Goal: Task Accomplishment & Management: Manage account settings

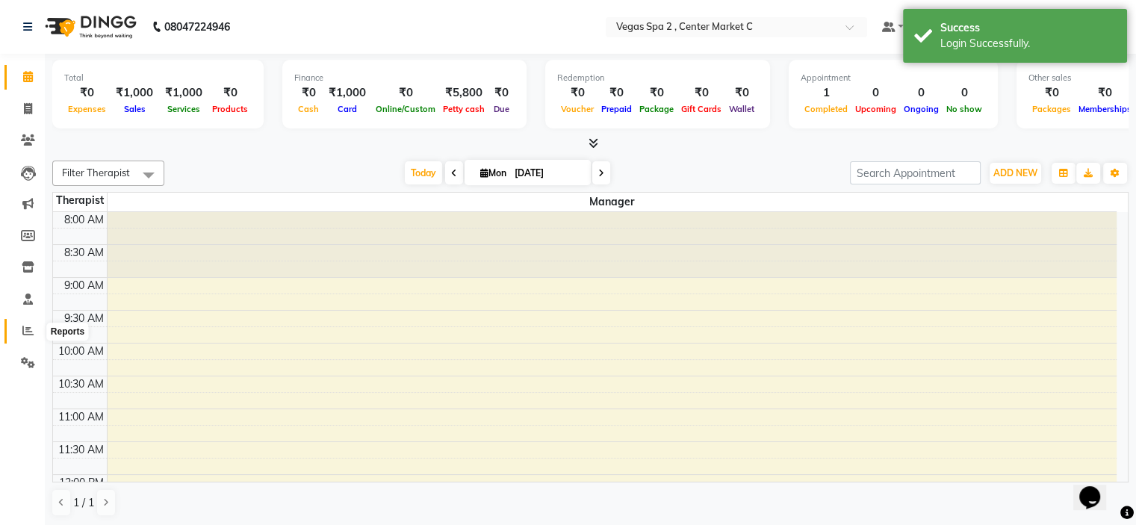
click at [26, 333] on icon at bounding box center [27, 330] width 11 height 11
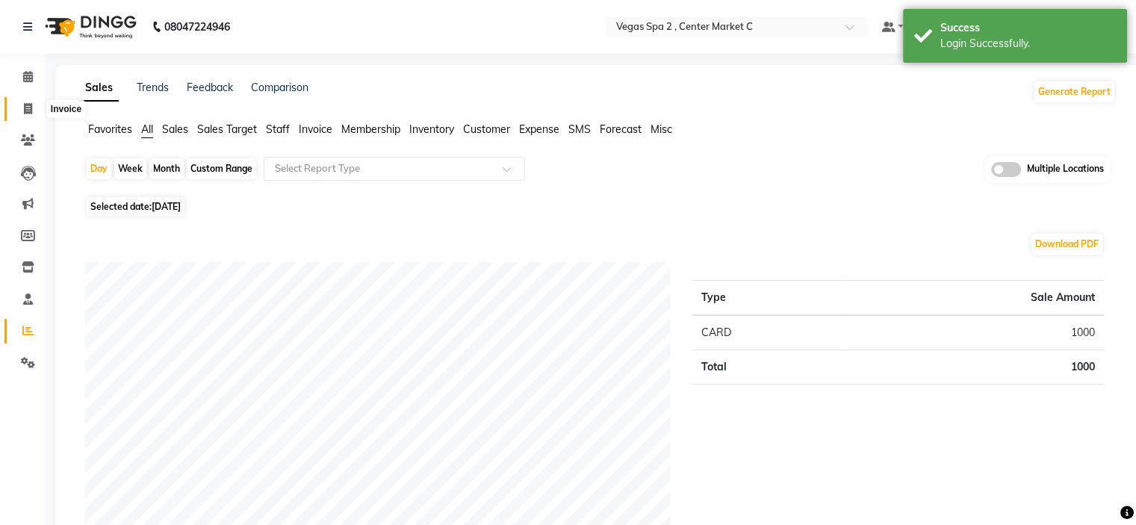
click at [25, 101] on span at bounding box center [28, 109] width 26 height 17
select select "service"
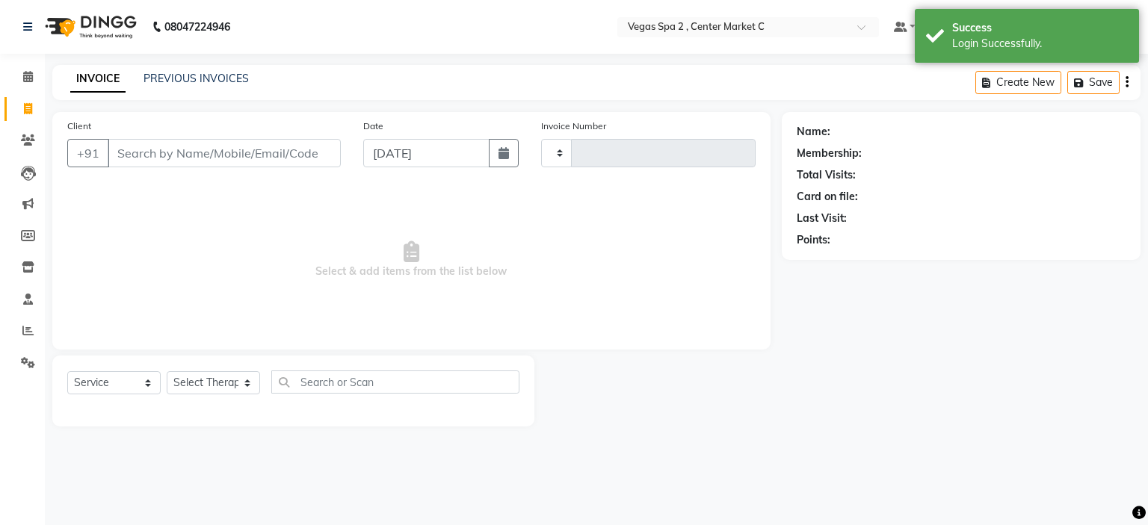
type input "2120"
select select "7597"
click at [204, 83] on link "PREVIOUS INVOICES" at bounding box center [195, 78] width 105 height 13
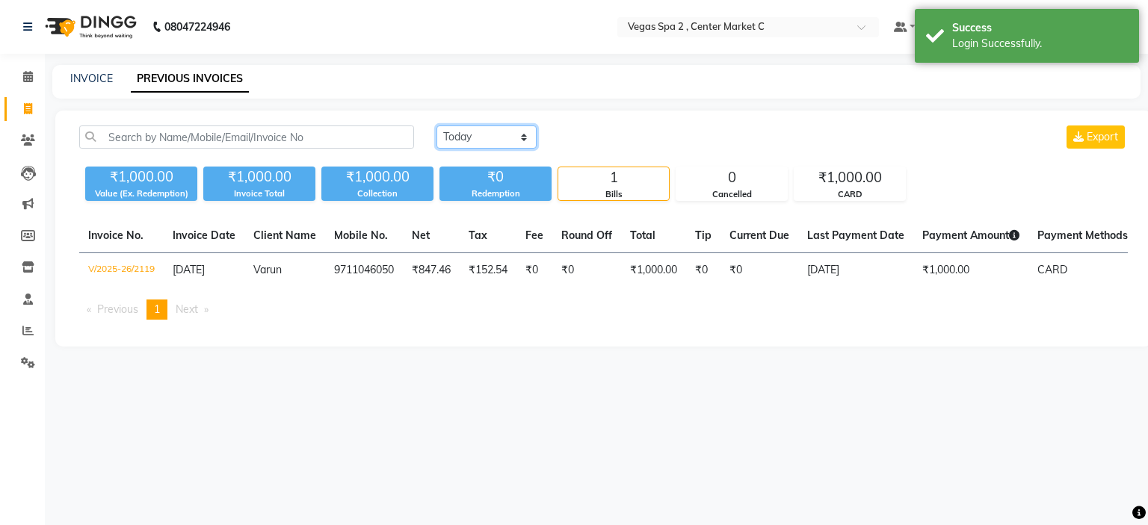
click at [466, 134] on select "[DATE] [DATE] Custom Range" at bounding box center [486, 137] width 100 height 23
select select "range"
click at [436, 126] on select "[DATE] [DATE] Custom Range" at bounding box center [486, 137] width 100 height 23
click at [630, 132] on input "[DATE]" at bounding box center [608, 137] width 105 height 21
select select "9"
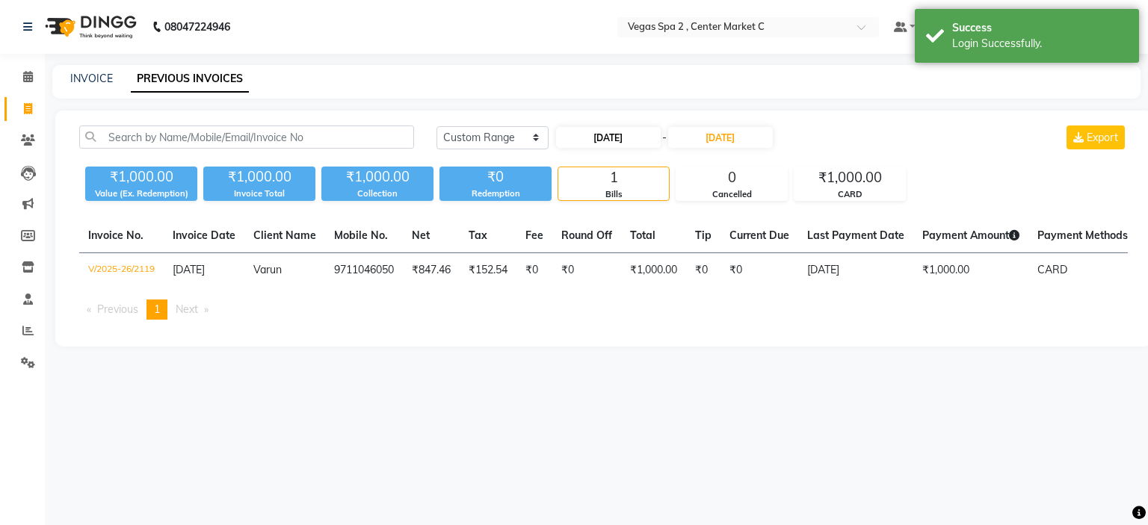
select select "2025"
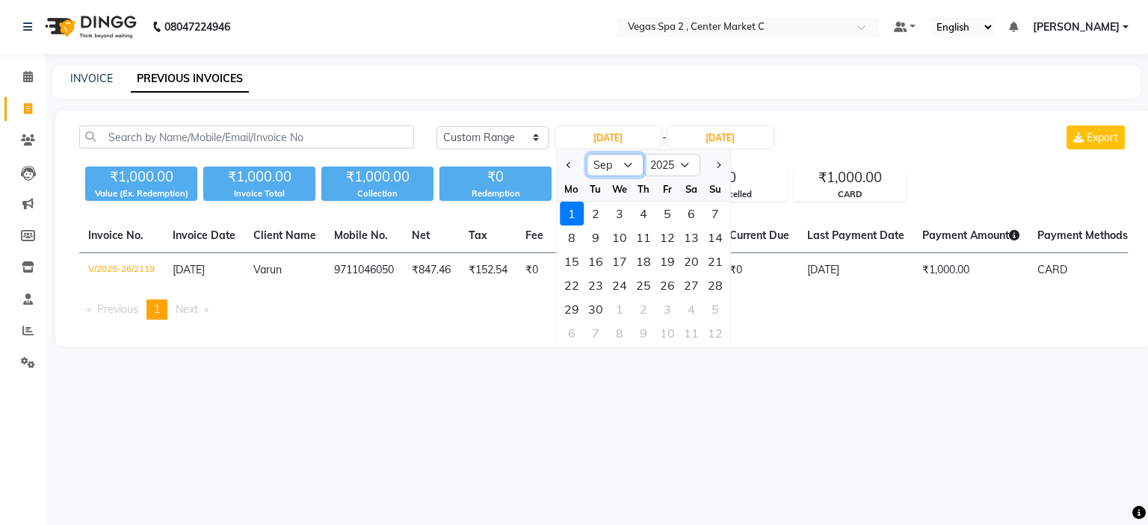
click at [622, 167] on select "Jan Feb Mar Apr May Jun [DATE] Aug Sep Oct Nov Dec" at bounding box center [615, 165] width 57 height 22
select select "8"
click at [587, 154] on select "Jan Feb Mar Apr May Jun [DATE] Aug Sep Oct Nov Dec" at bounding box center [615, 165] width 57 height 22
click at [668, 310] on div "29" at bounding box center [667, 309] width 24 height 24
type input "[DATE]"
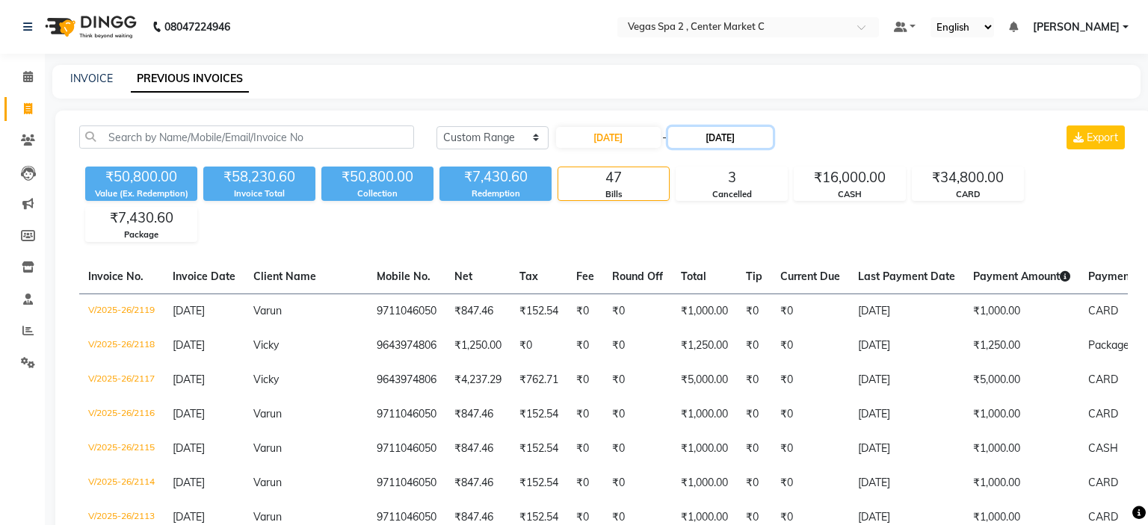
click at [729, 132] on input "[DATE]" at bounding box center [720, 137] width 105 height 21
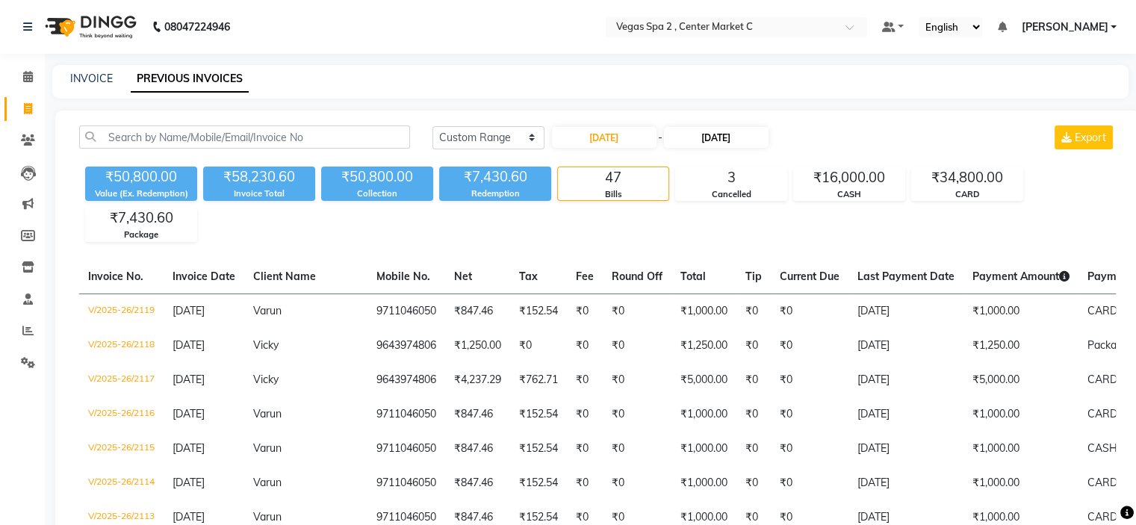
select select "9"
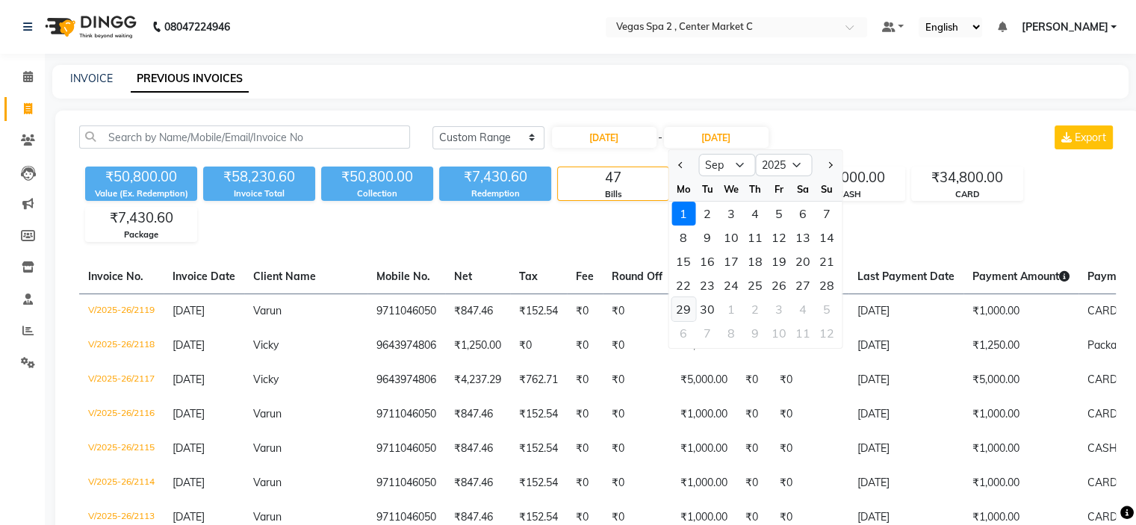
click at [681, 308] on div "29" at bounding box center [684, 309] width 24 height 24
type input "[DATE]"
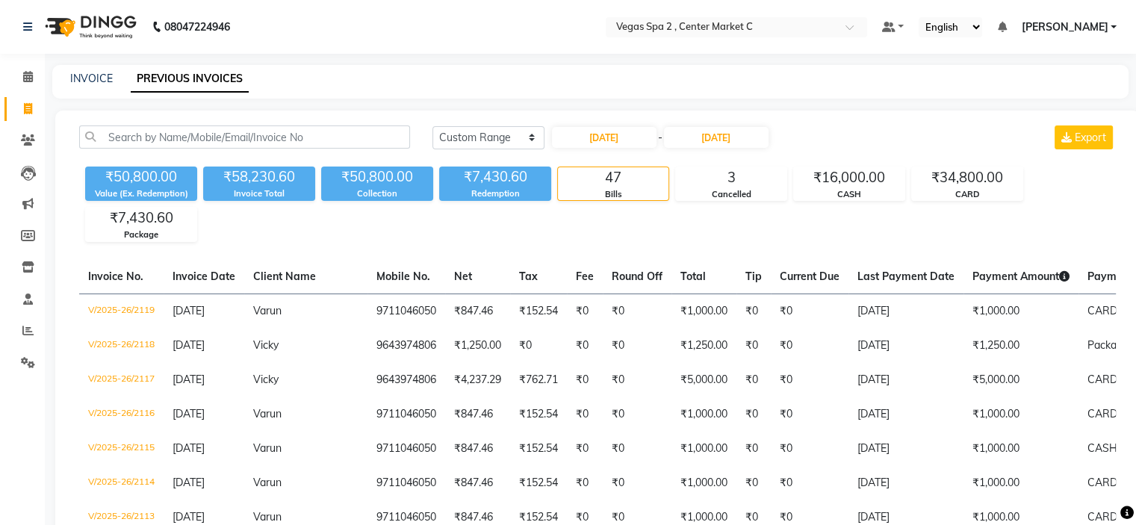
click at [1058, 191] on div "₹50,800.00 Value (Ex. Redemption) ₹58,230.60 Invoice Total ₹50,800.00 Collectio…" at bounding box center [597, 201] width 1037 height 81
click at [734, 137] on input "[DATE]" at bounding box center [716, 137] width 105 height 21
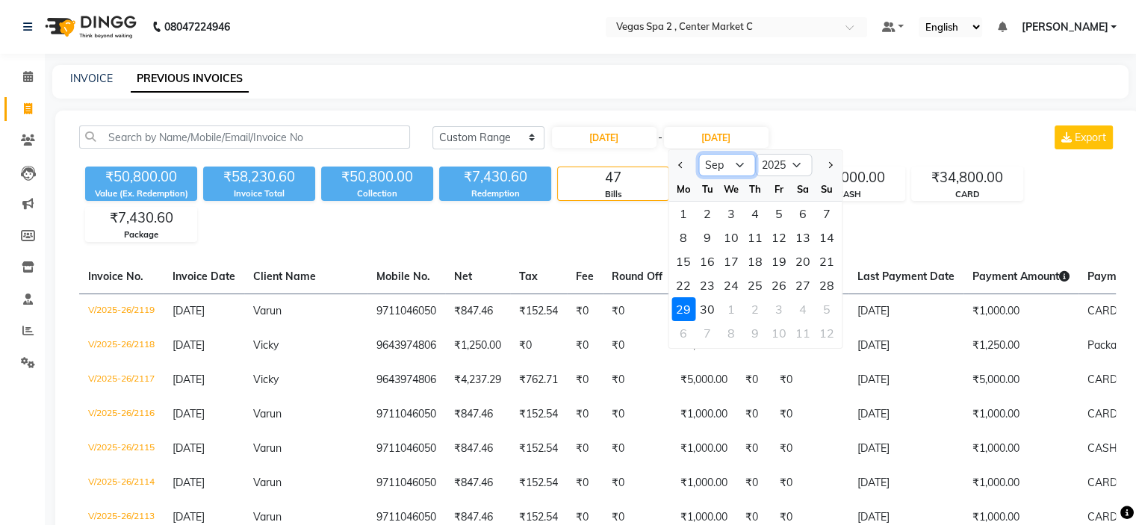
click at [732, 167] on select "Aug Sep Oct Nov Dec" at bounding box center [727, 165] width 57 height 22
select select "8"
click at [699, 154] on select "Aug Sep Oct Nov Dec" at bounding box center [727, 165] width 57 height 22
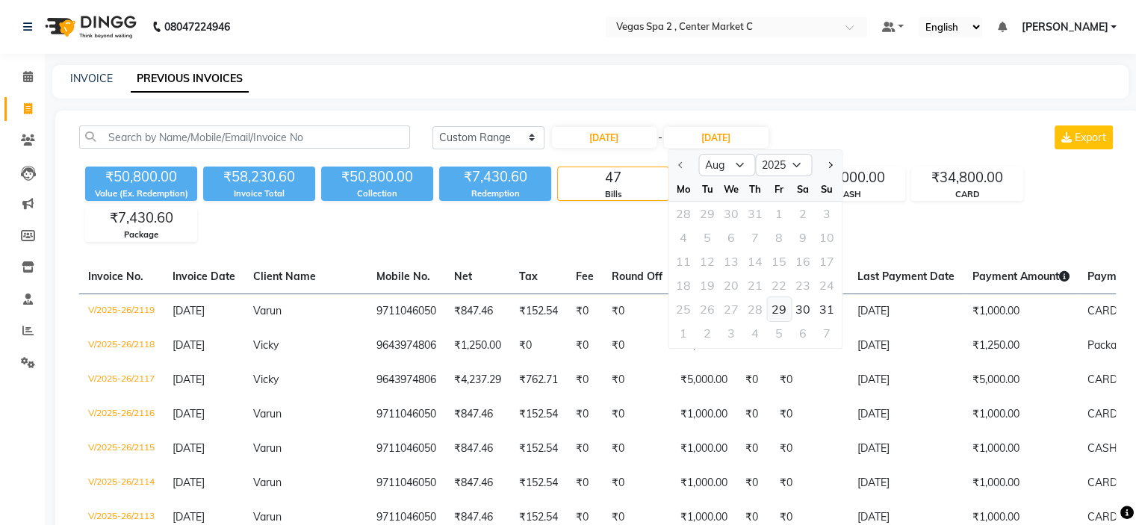
click at [783, 306] on div "29" at bounding box center [779, 309] width 24 height 24
type input "[DATE]"
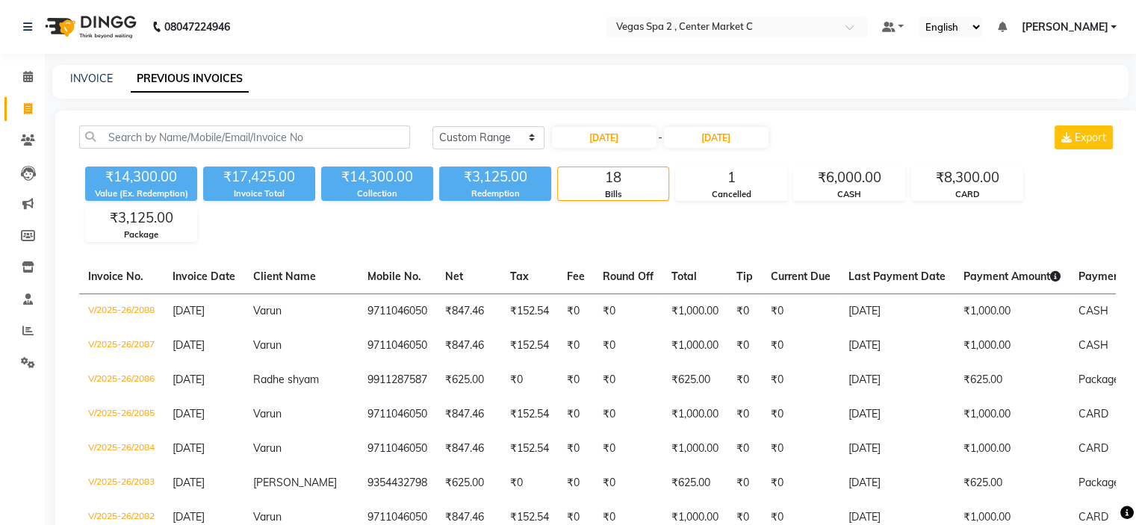
click at [726, 28] on input "text" at bounding box center [721, 28] width 217 height 15
type input "el"
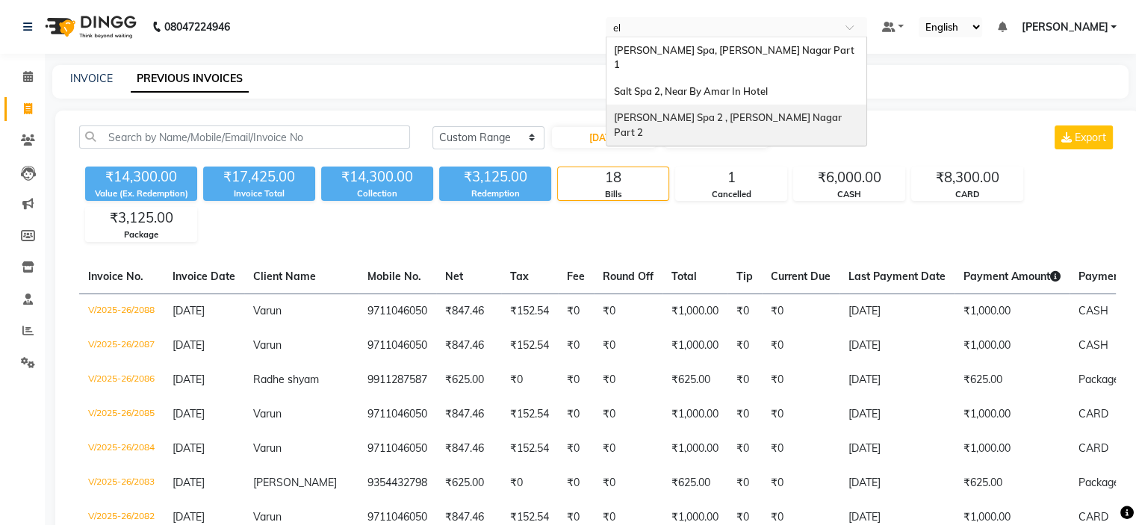
click at [720, 111] on span "[PERSON_NAME] Spa 2 , [PERSON_NAME] Nagar Part 2" at bounding box center [729, 124] width 230 height 27
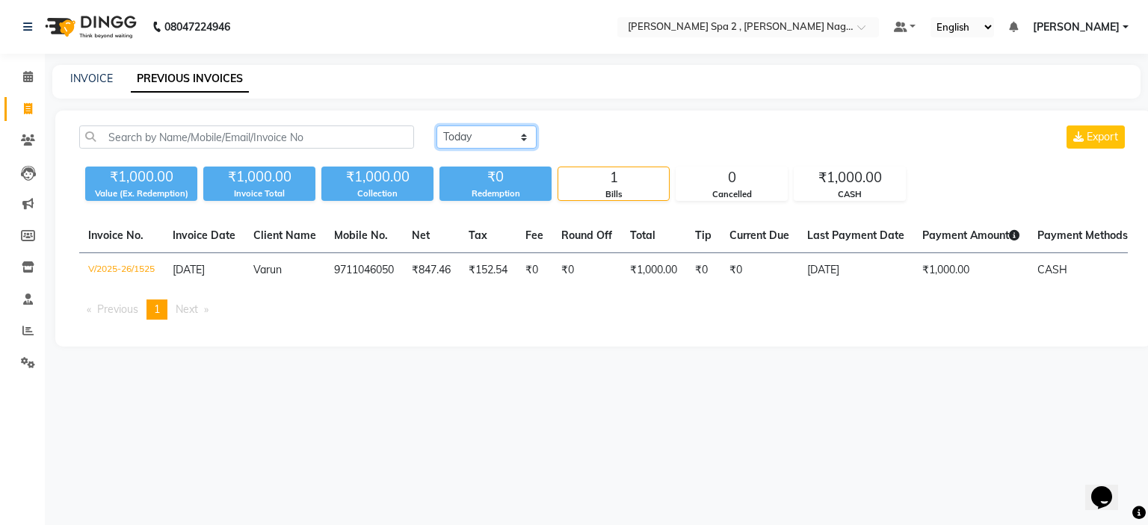
click at [477, 143] on select "[DATE] [DATE] Custom Range" at bounding box center [486, 137] width 100 height 23
select select "range"
click at [436, 126] on select "[DATE] [DATE] Custom Range" at bounding box center [486, 137] width 100 height 23
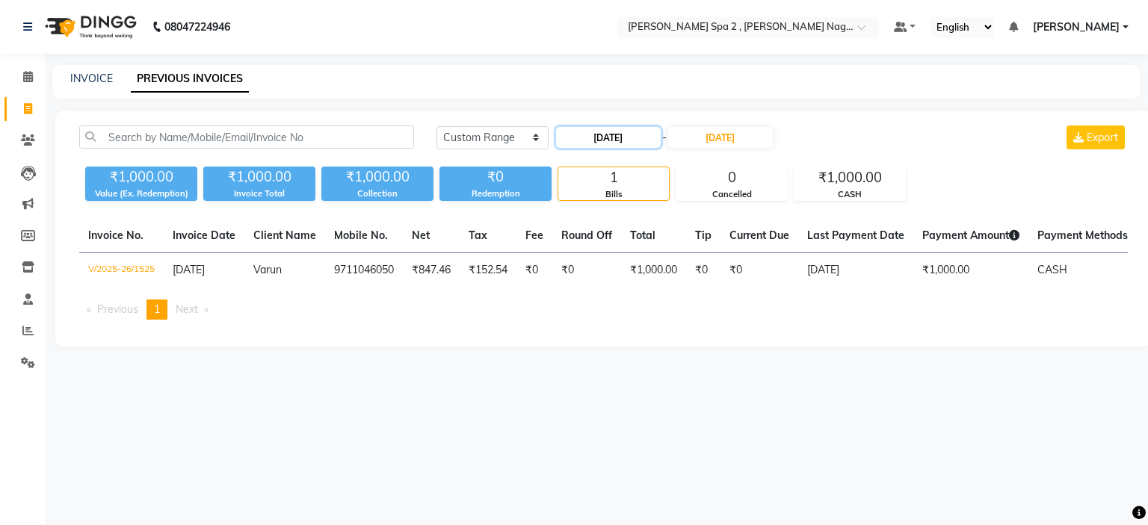
click at [616, 137] on input "[DATE]" at bounding box center [608, 137] width 105 height 21
select select "9"
select select "2025"
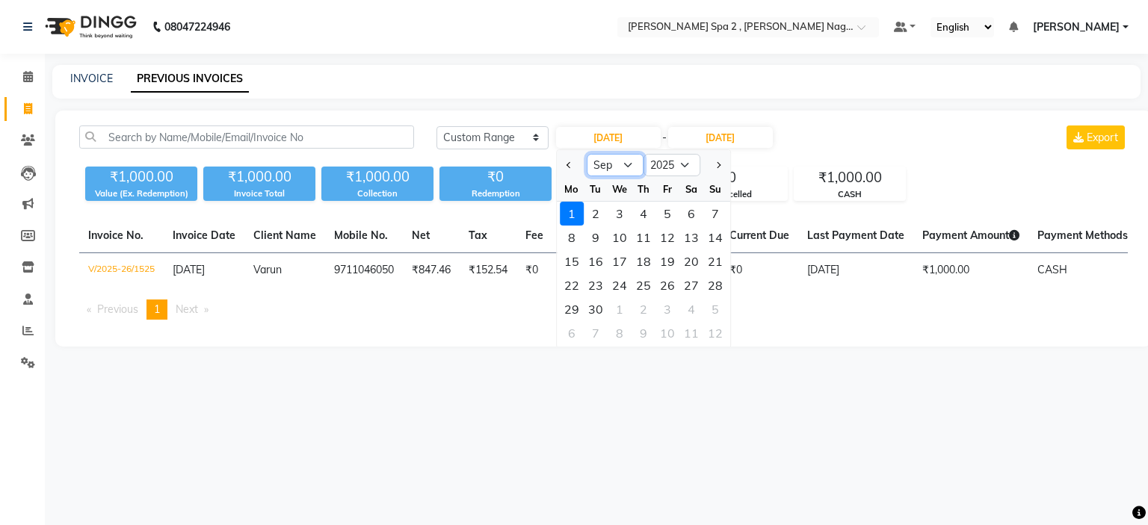
click at [620, 158] on select "Jan Feb Mar Apr May Jun [DATE] Aug Sep Oct Nov Dec" at bounding box center [615, 165] width 57 height 22
select select "8"
click at [587, 154] on select "Jan Feb Mar Apr May Jun [DATE] Aug Sep Oct Nov Dec" at bounding box center [615, 165] width 57 height 22
click at [662, 313] on div "29" at bounding box center [667, 309] width 24 height 24
type input "[DATE]"
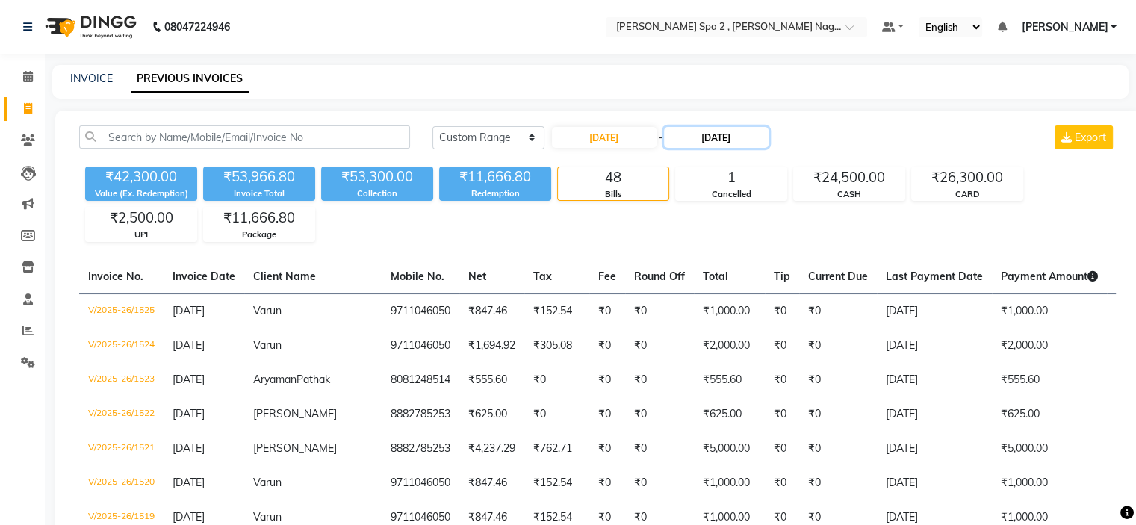
click at [707, 136] on input "[DATE]" at bounding box center [716, 137] width 105 height 21
select select "9"
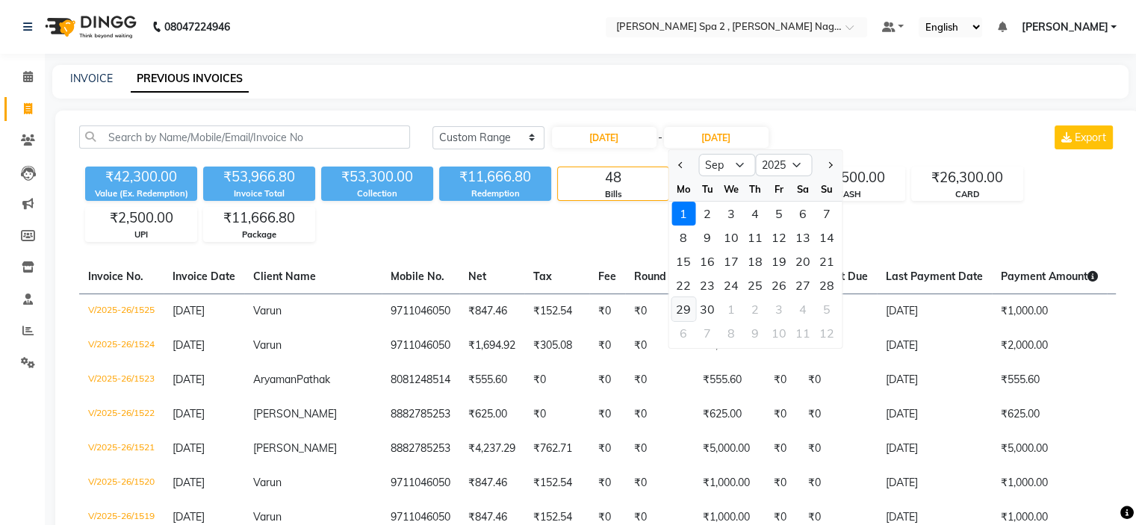
click at [688, 308] on div "29" at bounding box center [684, 309] width 24 height 24
type input "[DATE]"
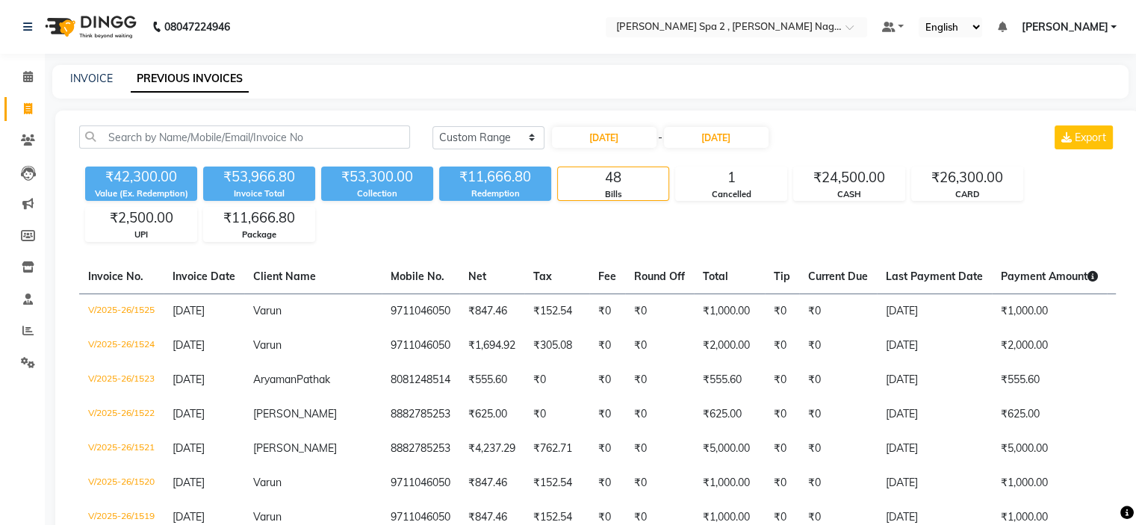
click at [730, 132] on input "[DATE]" at bounding box center [716, 137] width 105 height 21
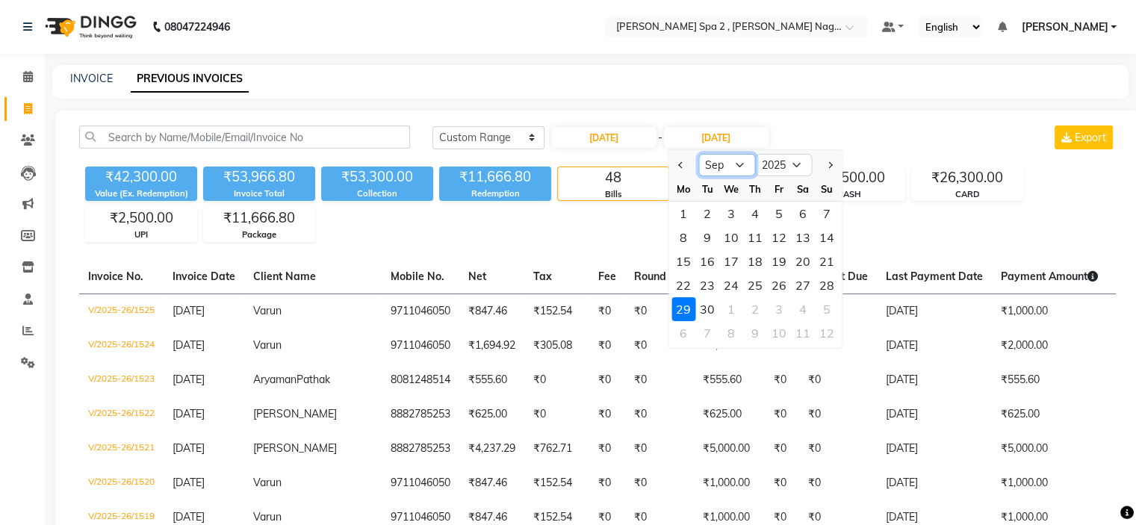
drag, startPoint x: 732, startPoint y: 161, endPoint x: 737, endPoint y: 171, distance: 12.0
click at [732, 161] on select "Aug Sep Oct Nov Dec" at bounding box center [727, 165] width 57 height 22
select select "10"
click at [699, 154] on select "Aug Sep Oct Nov Dec" at bounding box center [727, 165] width 57 height 22
click at [732, 307] on div "29" at bounding box center [732, 309] width 24 height 24
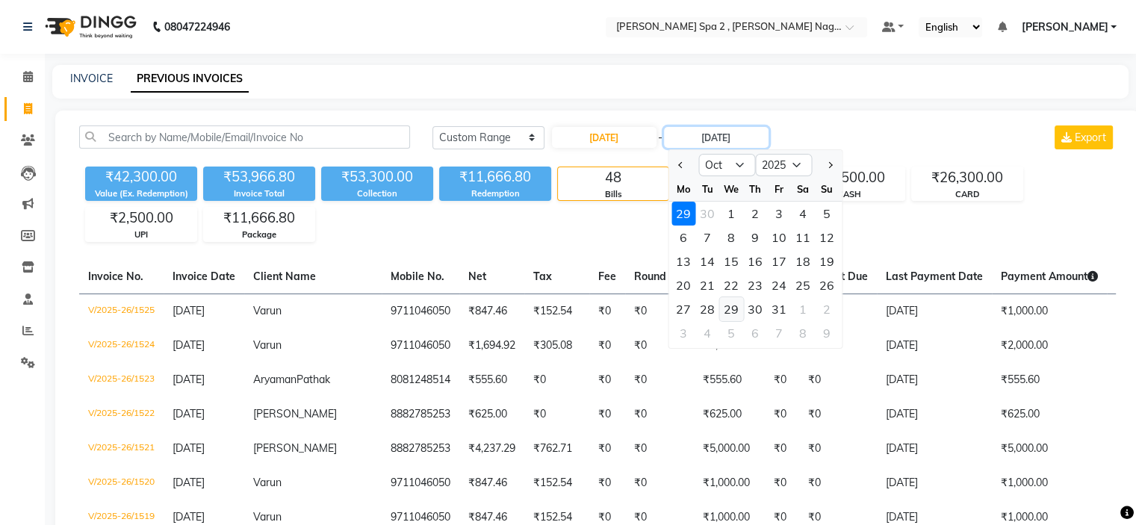
type input "[DATE]"
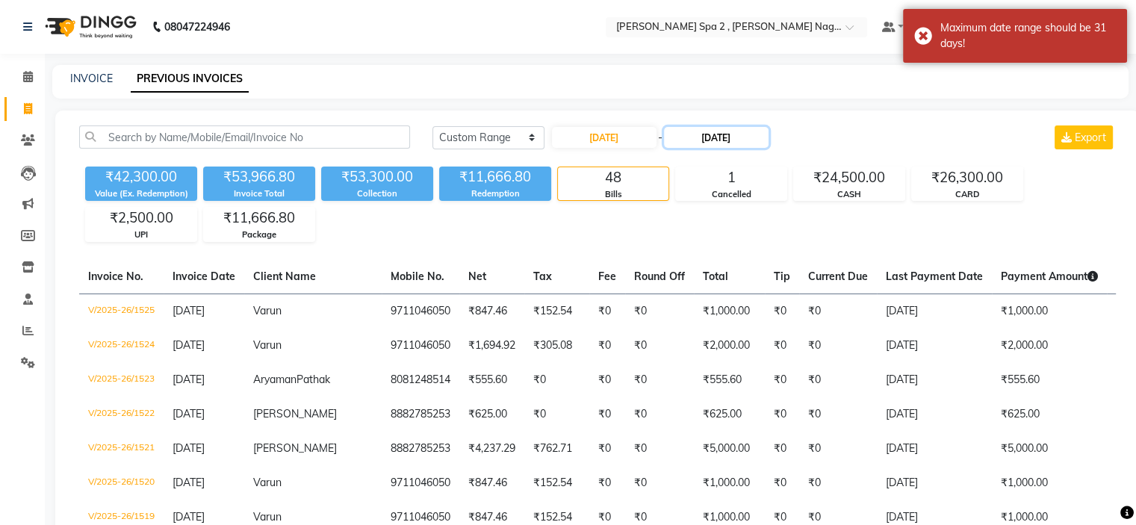
click at [717, 138] on input "[DATE]" at bounding box center [716, 137] width 105 height 21
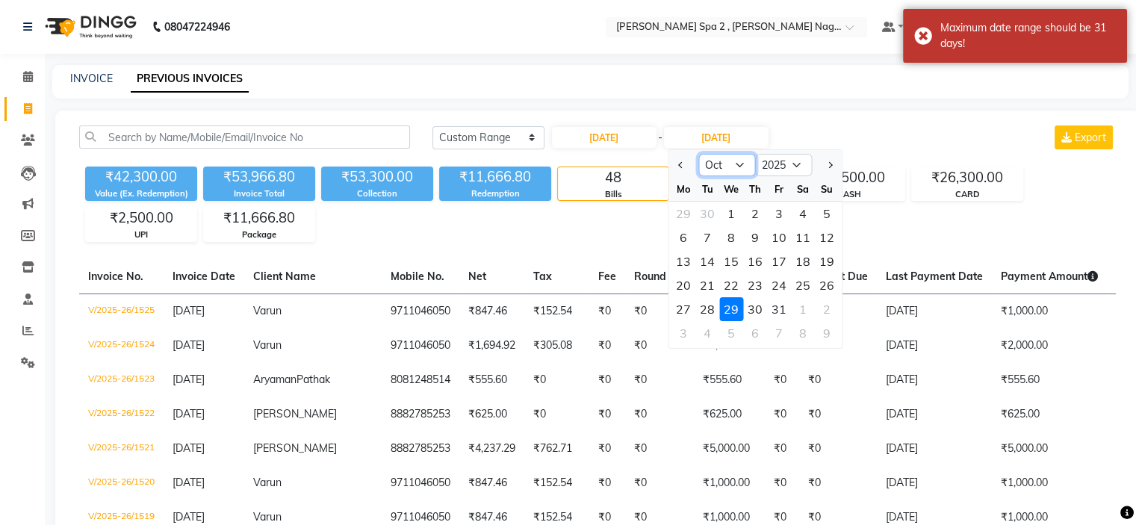
drag, startPoint x: 730, startPoint y: 166, endPoint x: 733, endPoint y: 176, distance: 10.2
click at [730, 166] on select "Aug Sep Oct Nov Dec" at bounding box center [727, 165] width 57 height 22
select select "8"
click at [699, 154] on select "Aug Sep Oct Nov Dec" at bounding box center [727, 165] width 57 height 22
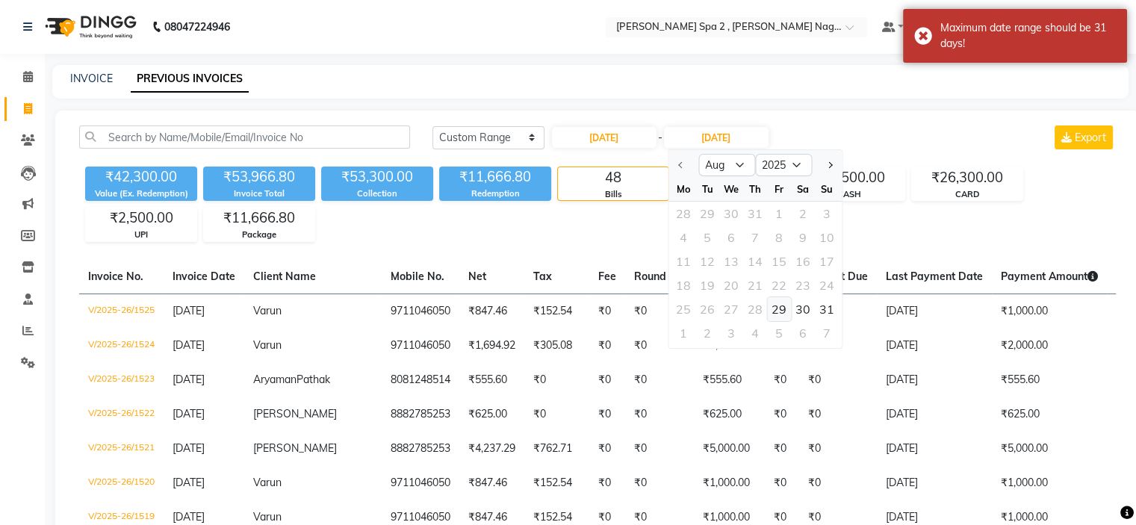
click at [776, 312] on div "29" at bounding box center [779, 309] width 24 height 24
type input "[DATE]"
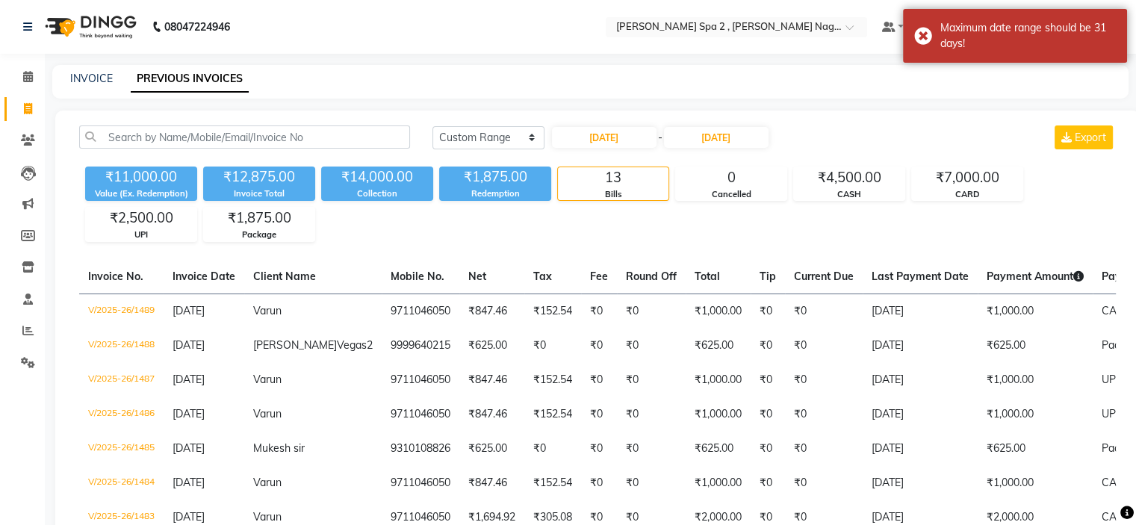
click at [921, 119] on div "[DATE] [DATE] Custom Range [DATE] - [DATE] Export ₹11,000.00 Value (Ex. Redempt…" at bounding box center [597, 473] width 1085 height 724
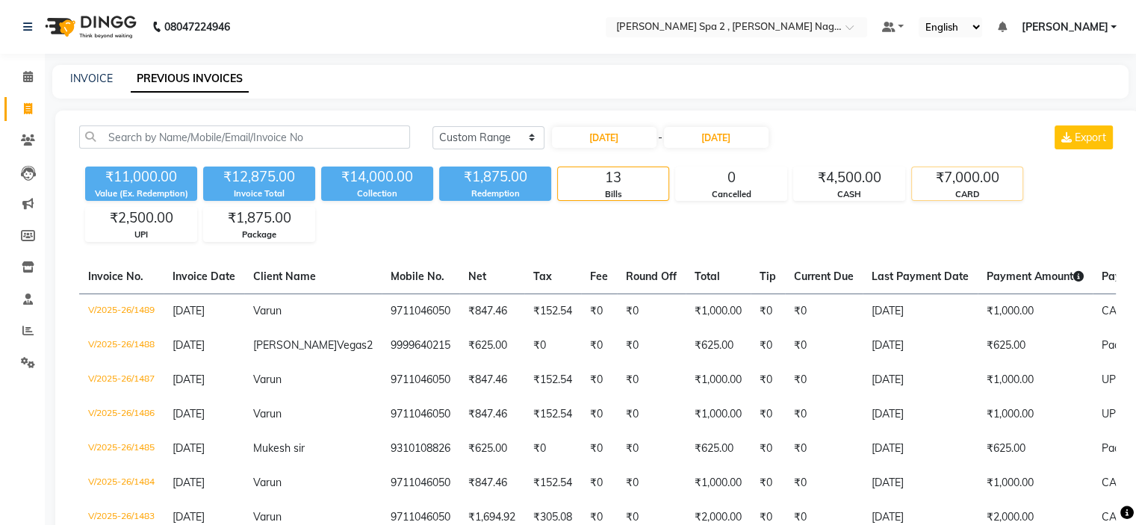
click at [959, 179] on div "₹7,000.00" at bounding box center [967, 177] width 111 height 21
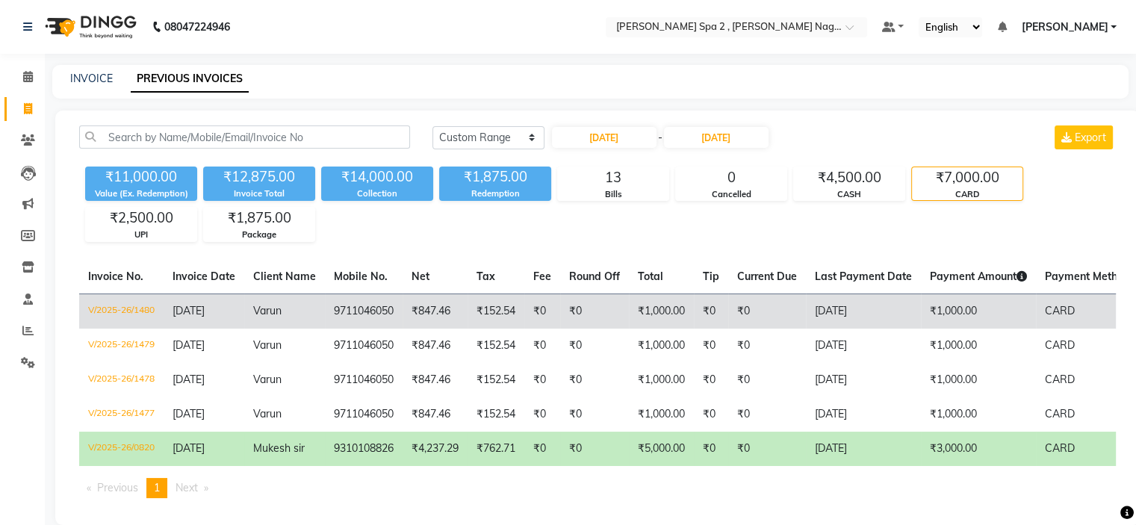
click at [899, 304] on td "[DATE]" at bounding box center [863, 311] width 115 height 35
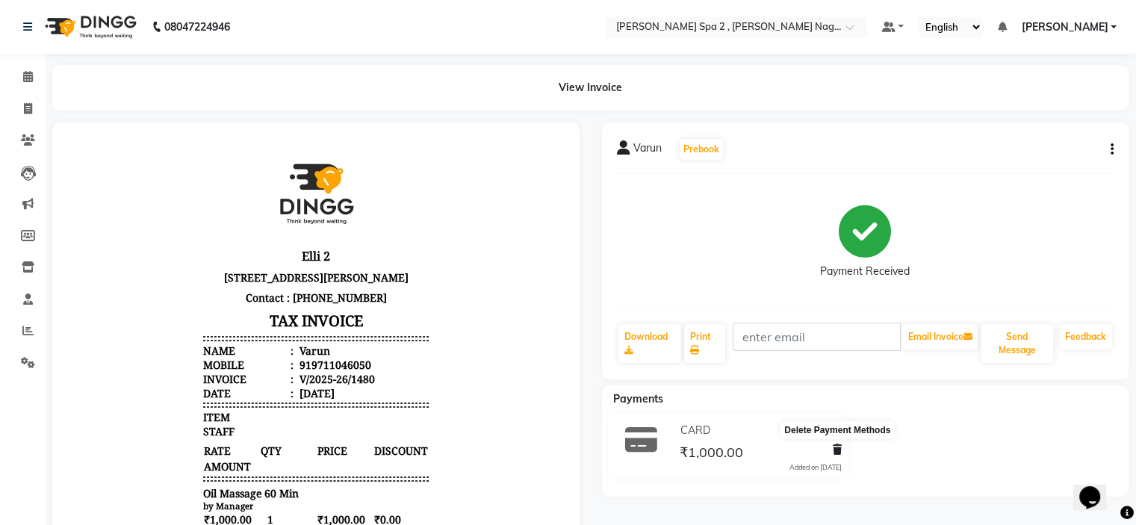
click at [834, 450] on icon at bounding box center [837, 450] width 9 height 10
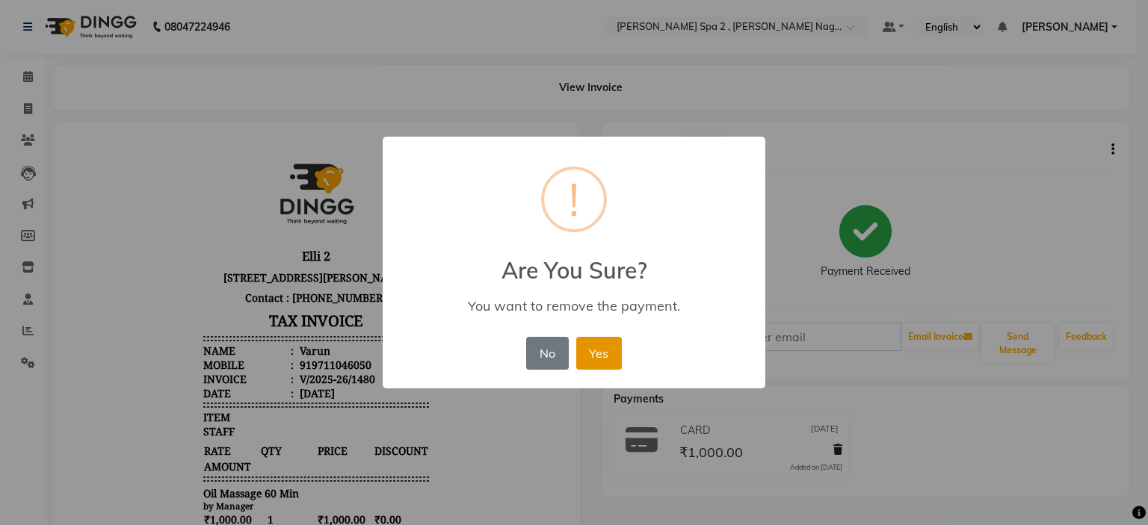
click at [610, 351] on button "Yes" at bounding box center [599, 353] width 46 height 33
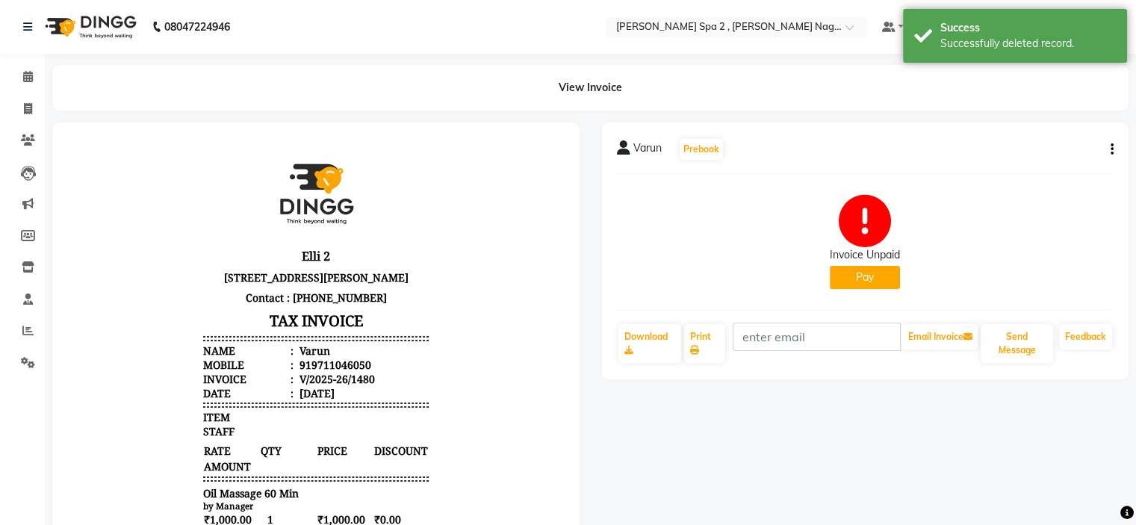
click at [864, 283] on button "Pay" at bounding box center [865, 277] width 70 height 23
select select "1"
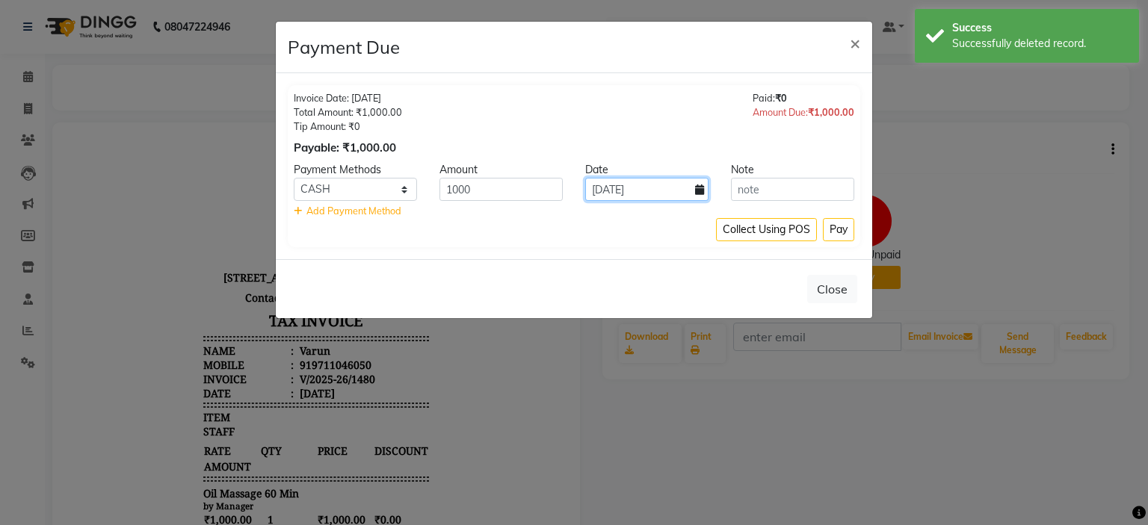
click at [702, 182] on input "[DATE]" at bounding box center [646, 189] width 123 height 23
select select "9"
select select "2025"
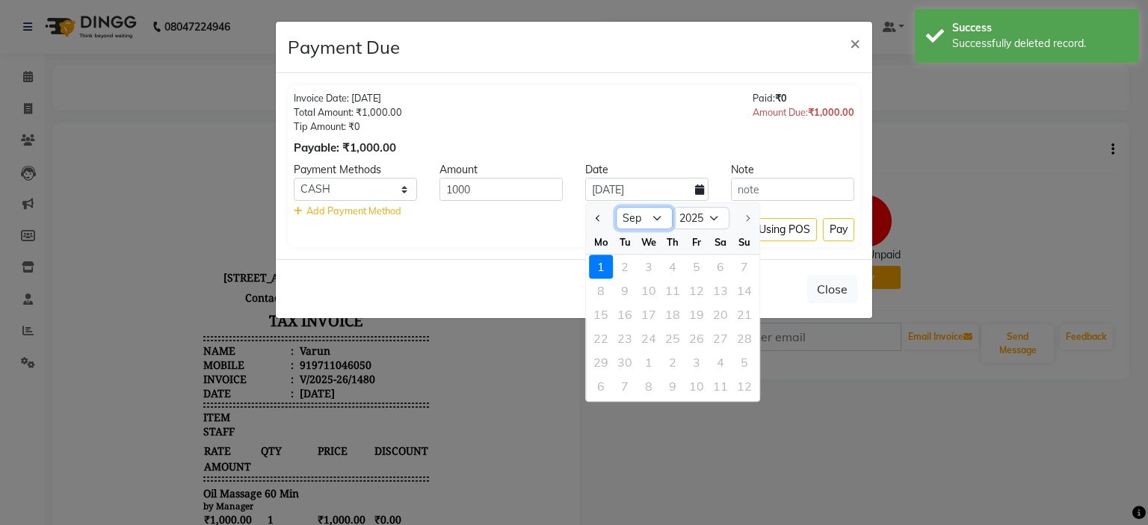
click at [643, 216] on select "Jan Feb Mar Apr May Jun Jul Aug Sep" at bounding box center [644, 218] width 57 height 22
select select "8"
click at [616, 207] on select "Jan Feb Mar Apr May Jun Jul Aug Sep" at bounding box center [644, 218] width 57 height 22
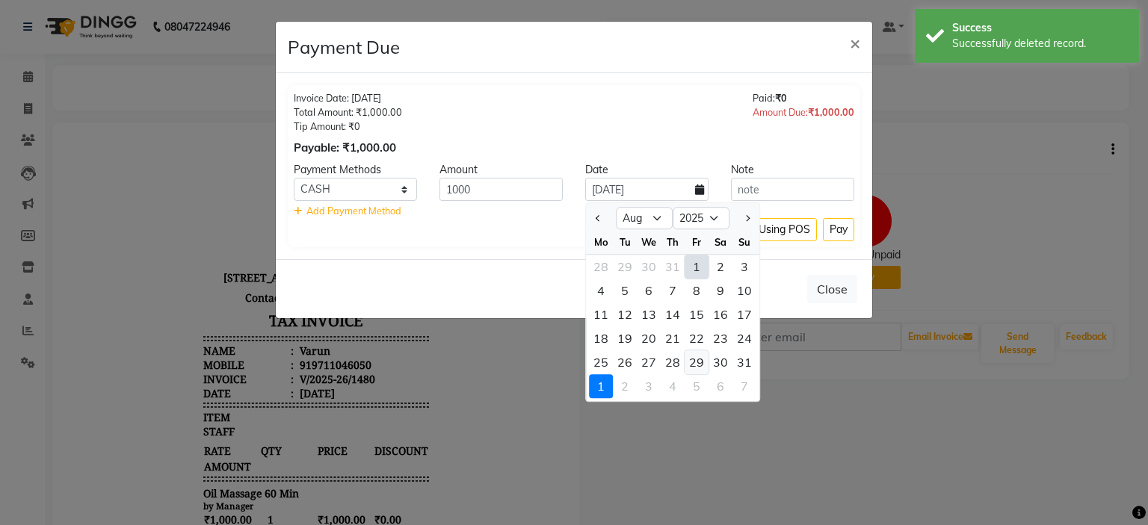
click at [693, 365] on div "29" at bounding box center [696, 362] width 24 height 24
type input "[DATE]"
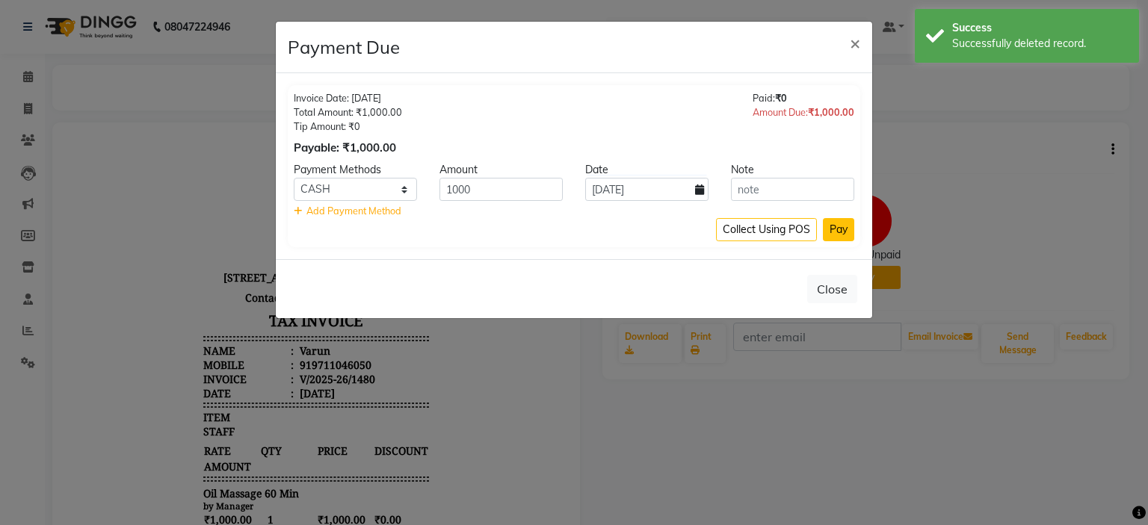
click at [835, 227] on button "Pay" at bounding box center [838, 229] width 31 height 23
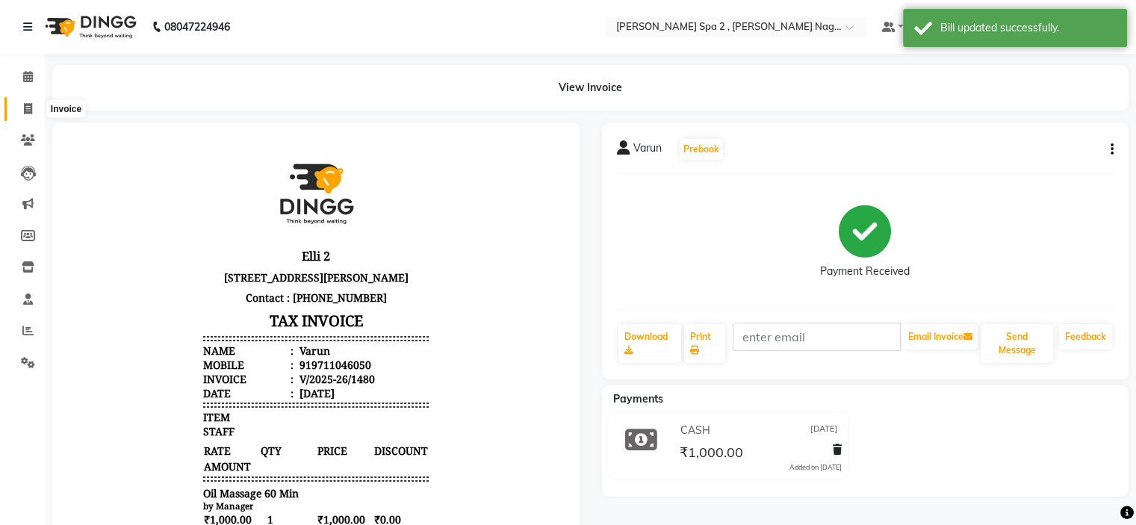
click at [29, 107] on icon at bounding box center [28, 108] width 8 height 11
select select "service"
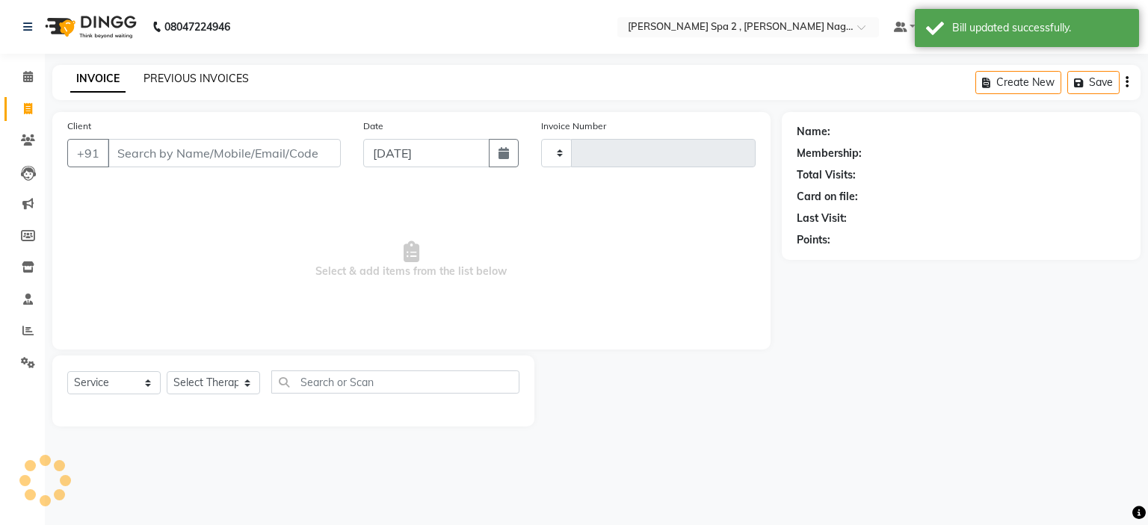
type input "1526"
select select "7611"
click at [211, 75] on link "PREVIOUS INVOICES" at bounding box center [195, 78] width 105 height 13
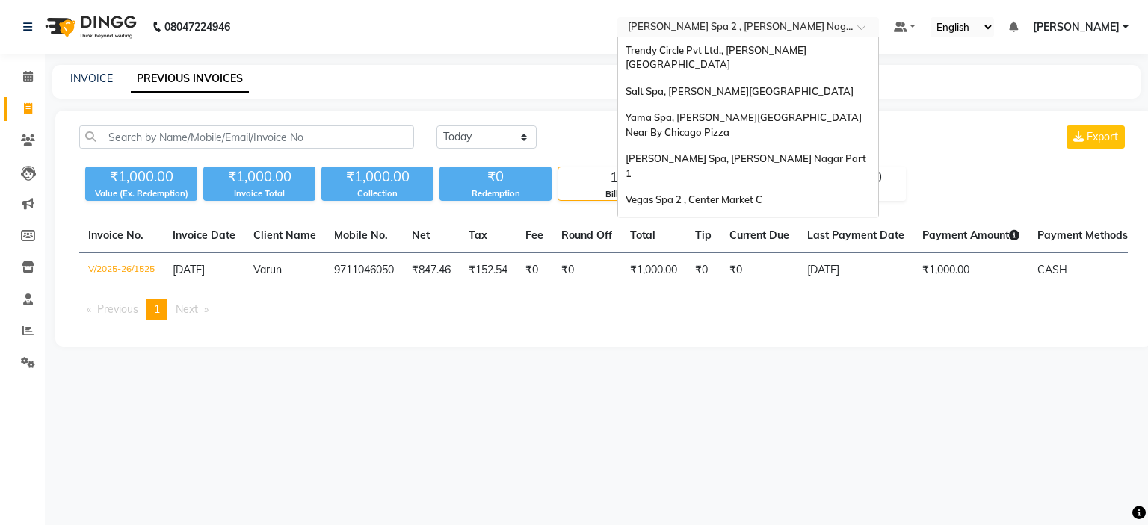
click at [714, 26] on input "text" at bounding box center [733, 28] width 217 height 15
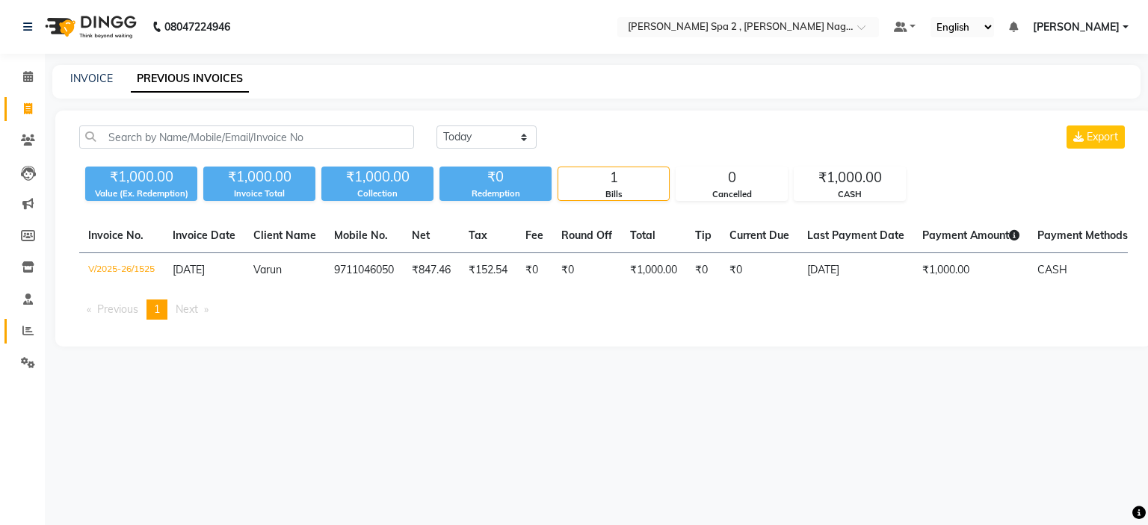
click at [23, 327] on icon at bounding box center [27, 330] width 11 height 11
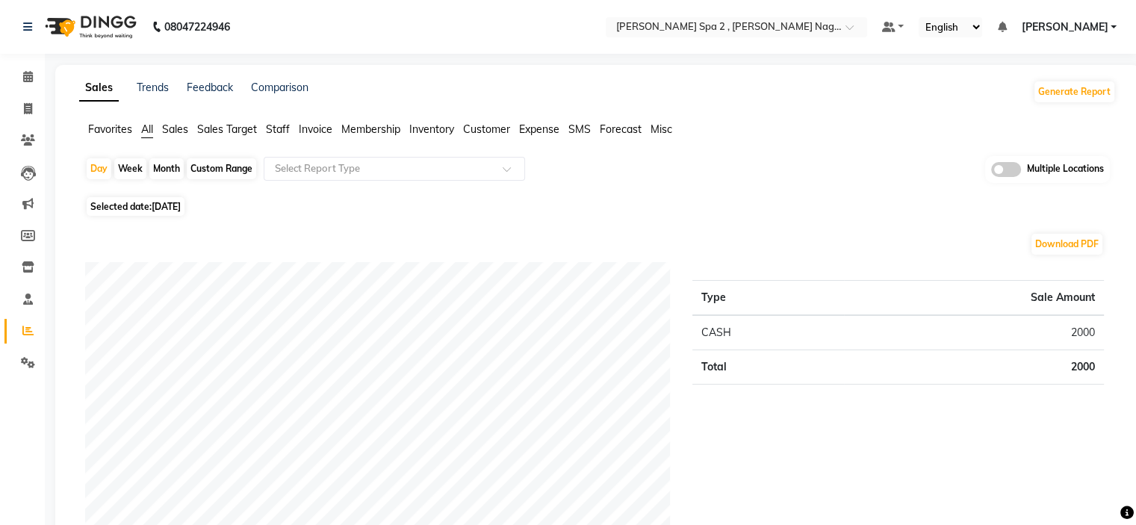
click at [1028, 170] on span "Multiple Locations" at bounding box center [1065, 169] width 77 height 15
click at [1007, 167] on span at bounding box center [1007, 169] width 30 height 15
click at [992, 172] on input "checkbox" at bounding box center [992, 172] width 0 height 0
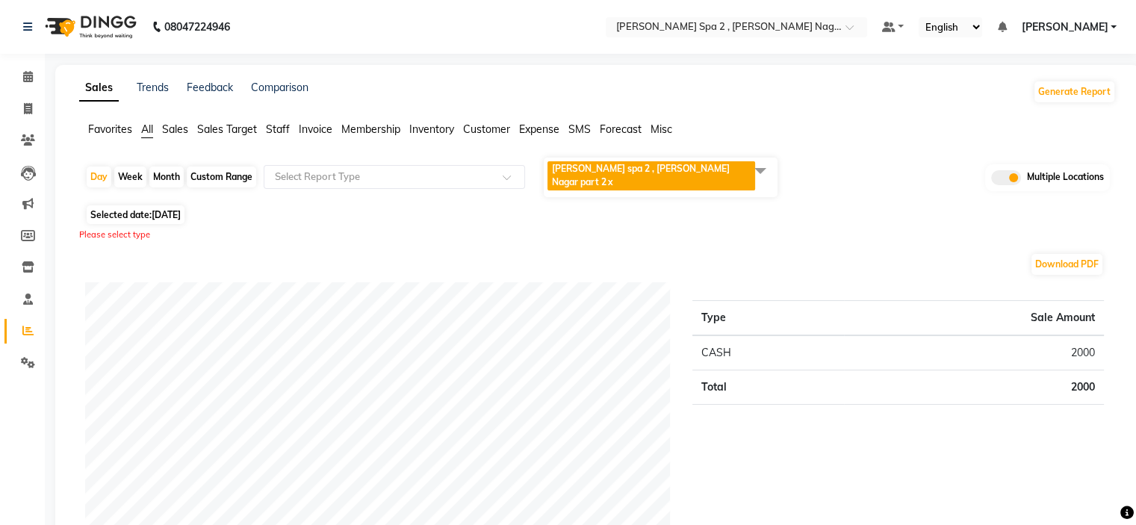
click at [692, 170] on span "Eli spa 2 , Lajpat Nagar part 2 x" at bounding box center [652, 175] width 208 height 29
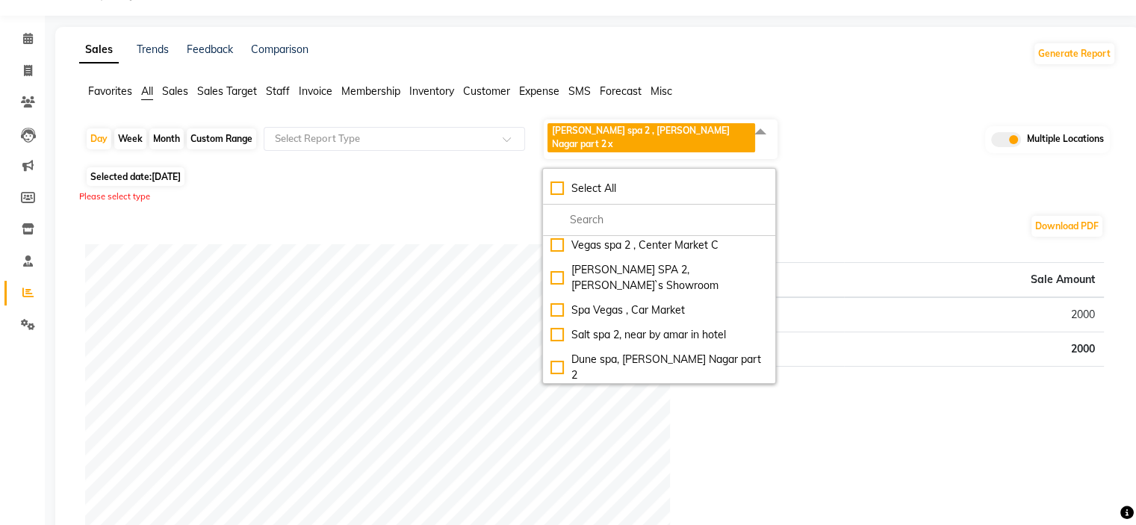
scroll to position [75, 0]
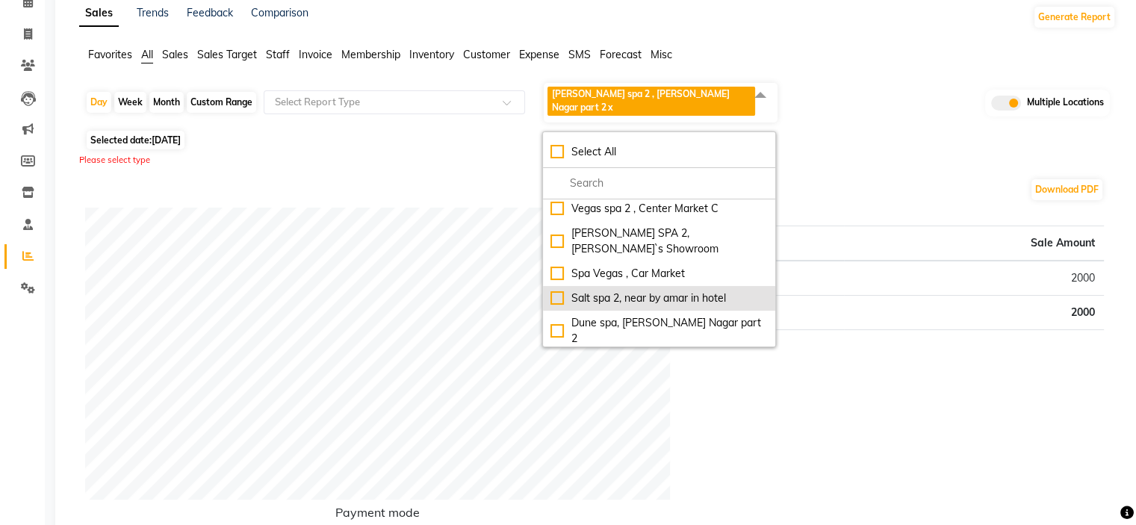
click at [619, 291] on div "Salt spa 2, near by amar in hotel" at bounding box center [659, 299] width 217 height 16
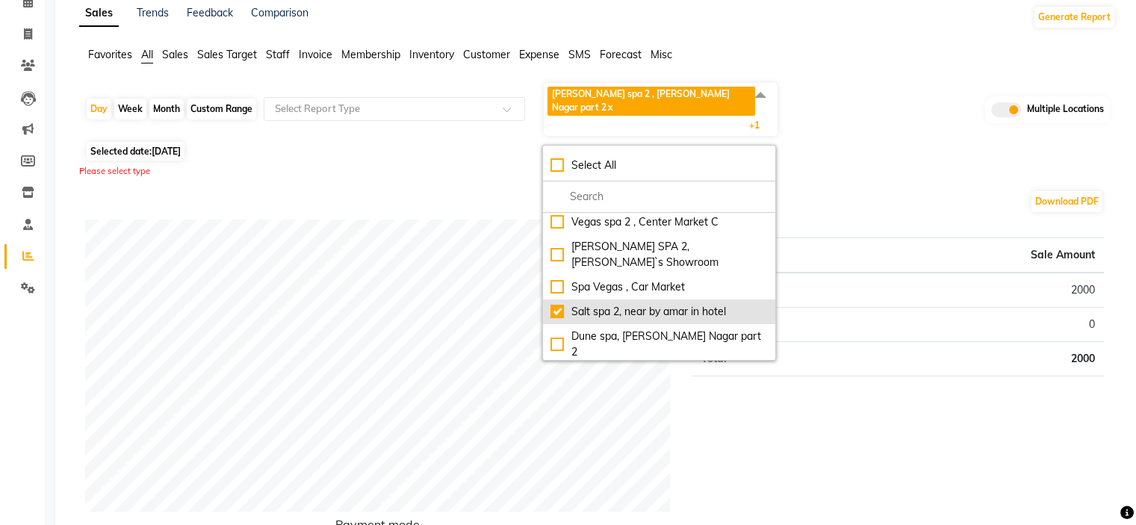
click at [619, 304] on div "Salt spa 2, near by amar in hotel" at bounding box center [659, 312] width 217 height 16
checkbox input "false"
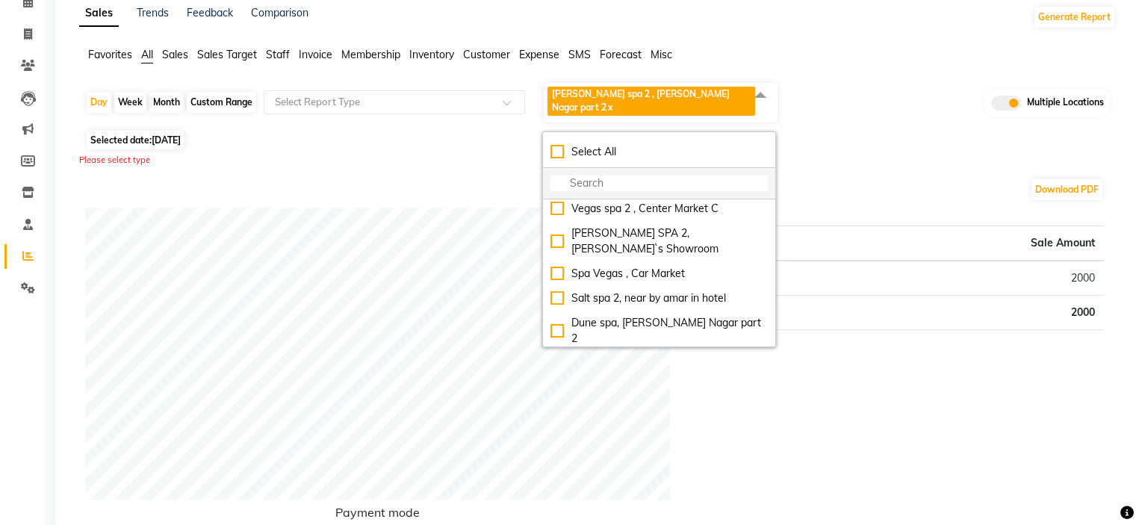
click at [610, 176] on input "multiselect-search" at bounding box center [659, 184] width 217 height 16
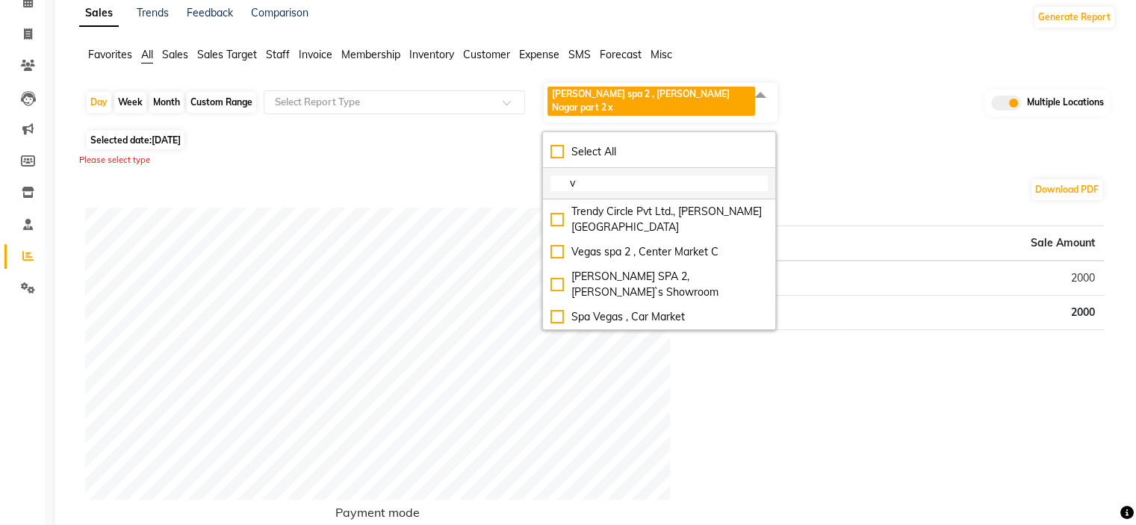
scroll to position [0, 0]
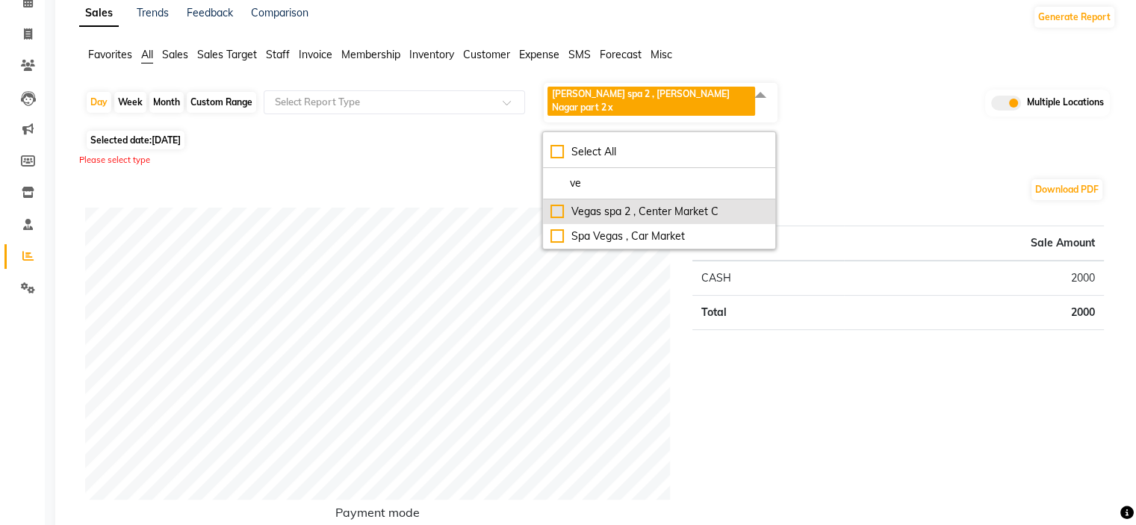
type input "ve"
click at [559, 204] on div "Vegas spa 2 , Center Market C" at bounding box center [659, 212] width 217 height 16
checkbox input "true"
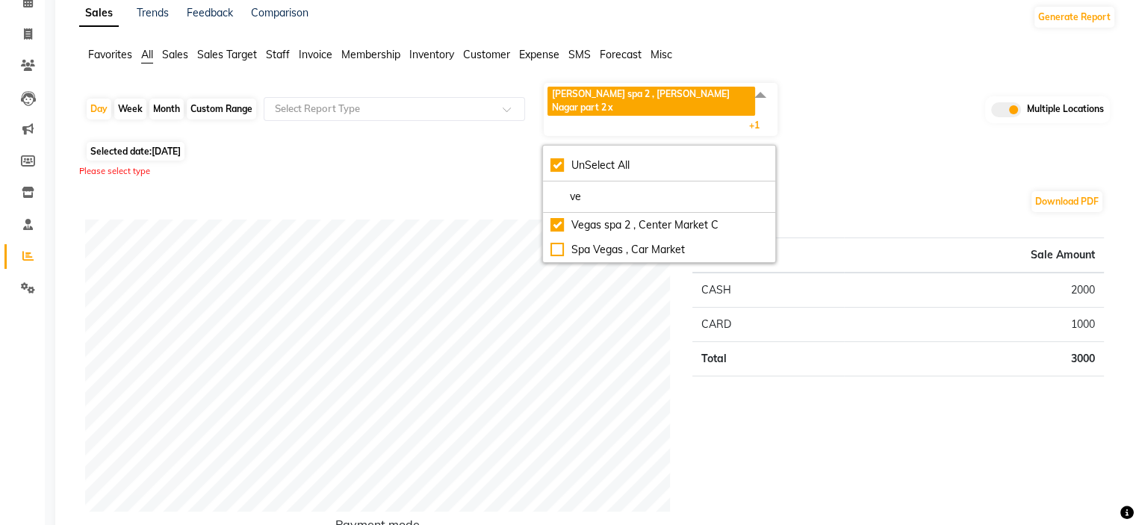
click at [960, 190] on div "Download PDF" at bounding box center [594, 202] width 1019 height 24
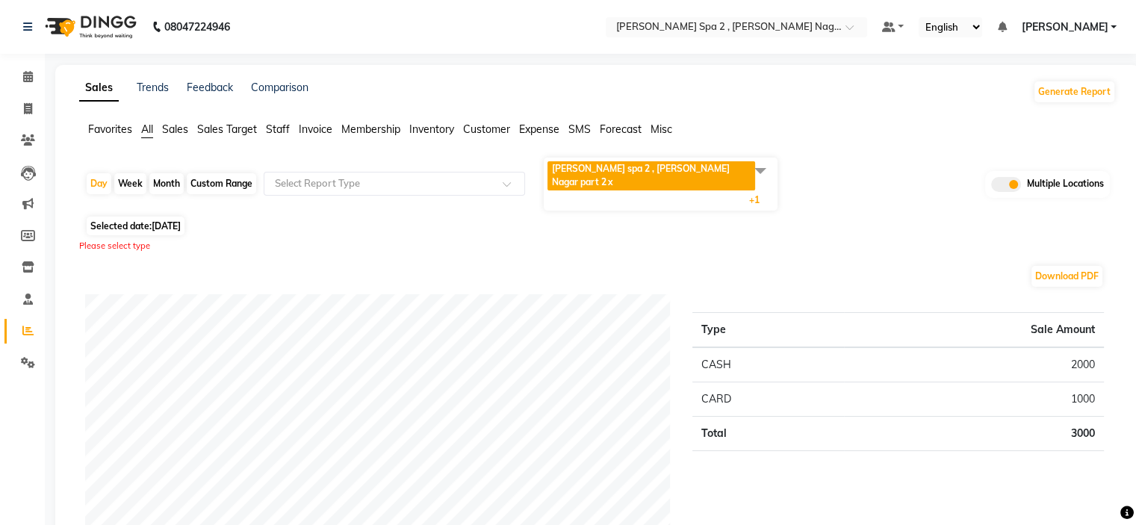
click at [217, 173] on div "Custom Range" at bounding box center [221, 183] width 69 height 21
select select "9"
select select "2025"
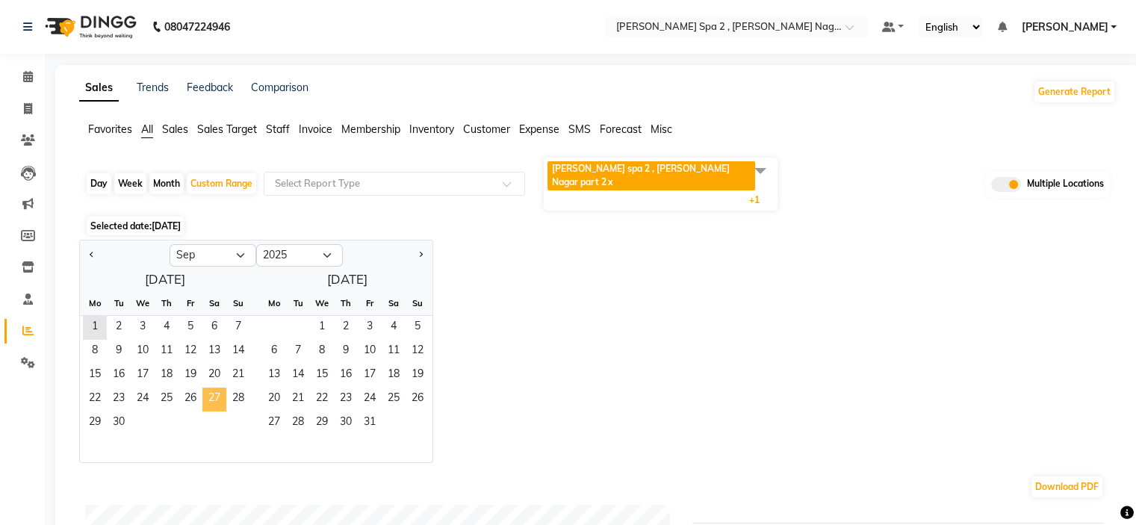
click at [212, 388] on span "27" at bounding box center [214, 400] width 24 height 24
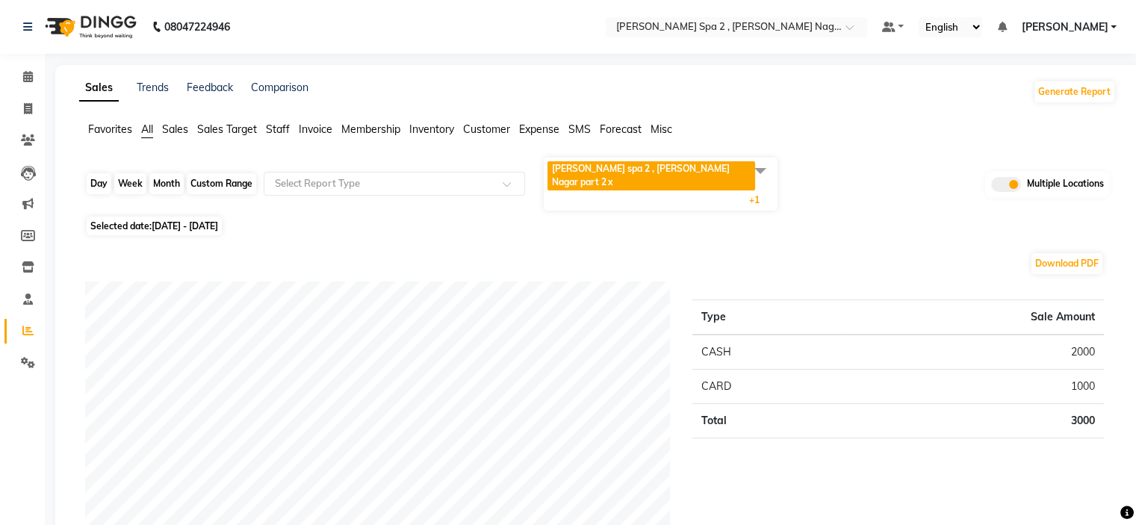
click at [228, 173] on div "Custom Range" at bounding box center [221, 183] width 69 height 21
select select "9"
select select "2025"
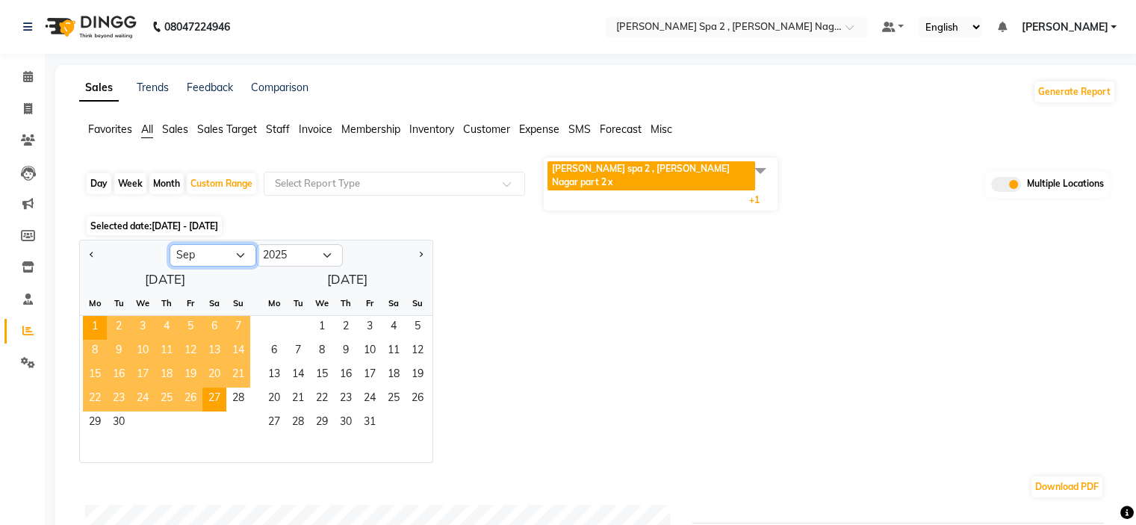
click at [211, 244] on select "Jan Feb Mar Apr May Jun [DATE] Aug Sep Oct Nov Dec" at bounding box center [213, 255] width 87 height 22
select select "8"
click at [170, 244] on select "Jan Feb Mar Apr May Jun [DATE] Aug Sep Oct Nov Dec" at bounding box center [213, 255] width 87 height 22
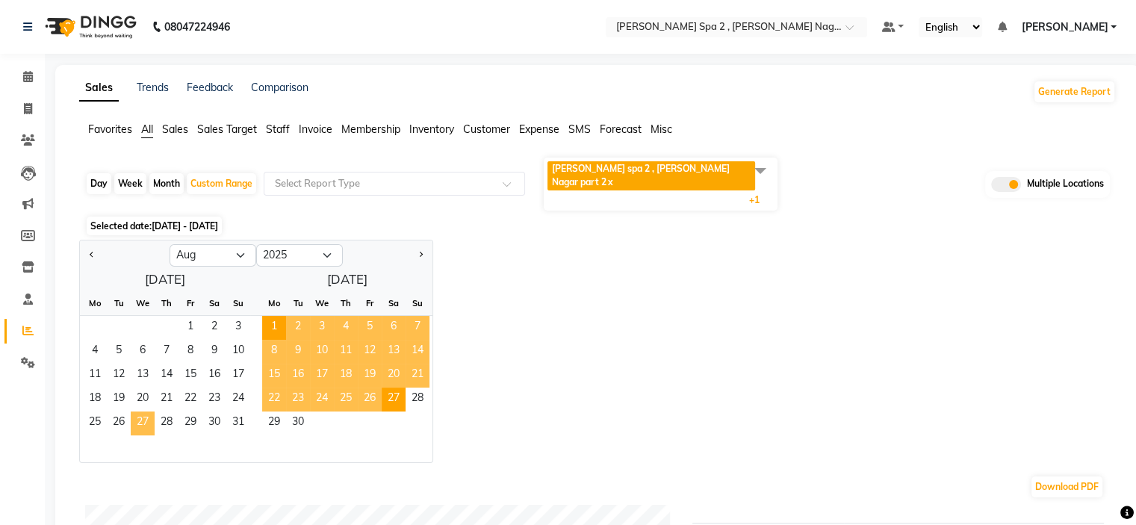
click at [143, 412] on span "27" at bounding box center [143, 424] width 24 height 24
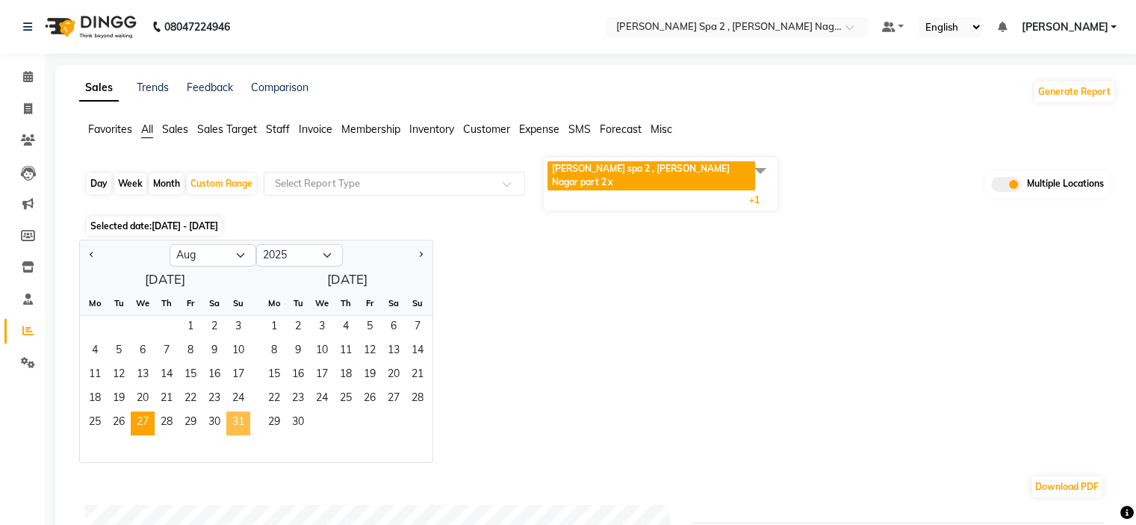
click at [236, 412] on span "31" at bounding box center [238, 424] width 24 height 24
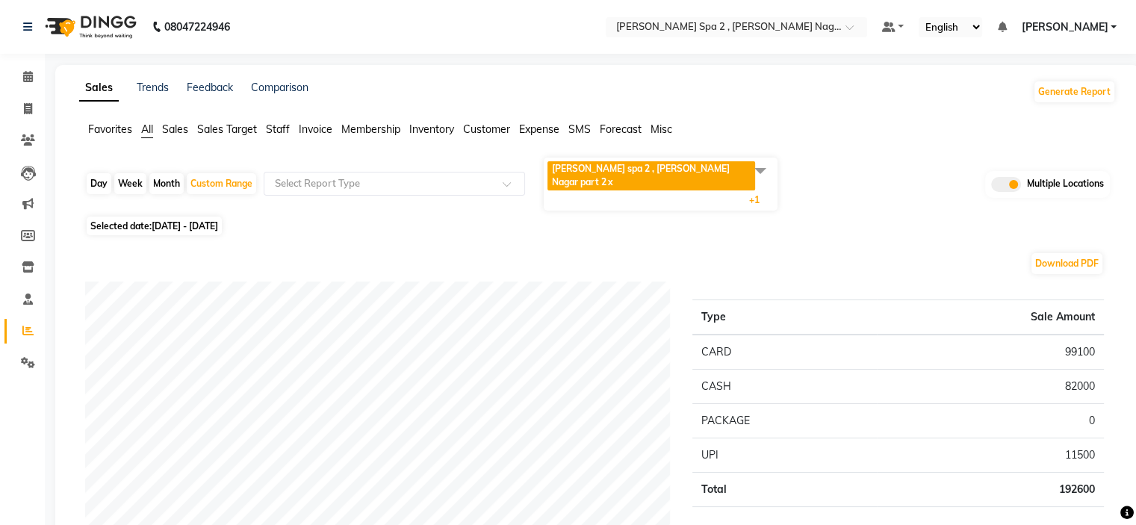
click at [436, 176] on input "text" at bounding box center [379, 183] width 215 height 15
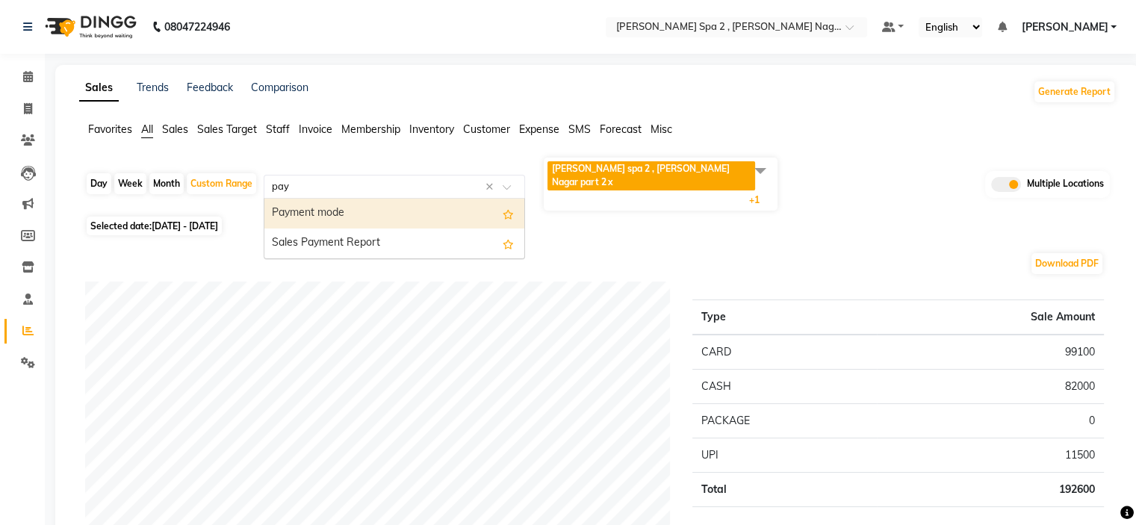
type input "paym"
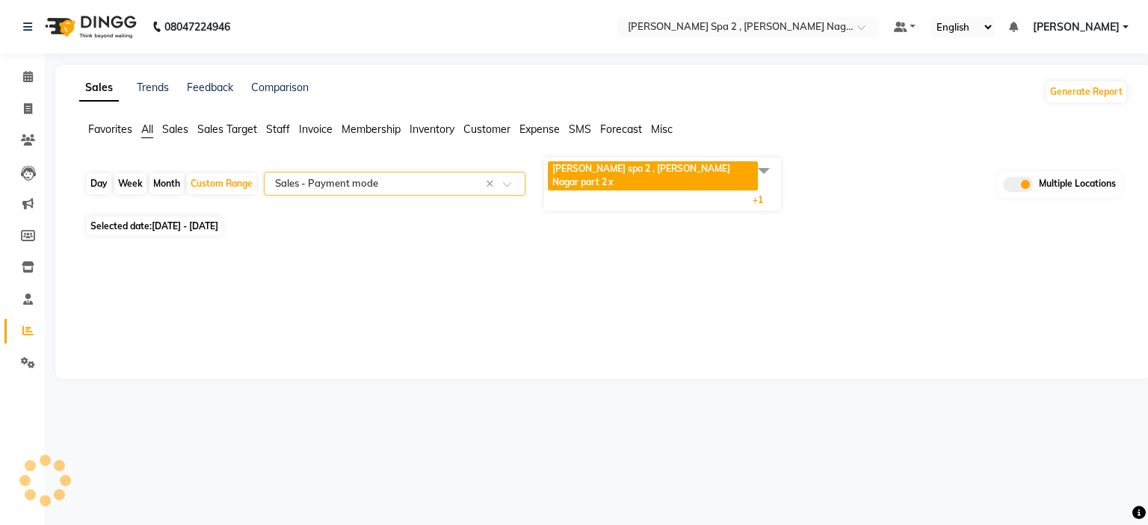
select select "filtered_report"
select select "csv"
click at [693, 22] on input "text" at bounding box center [721, 28] width 217 height 15
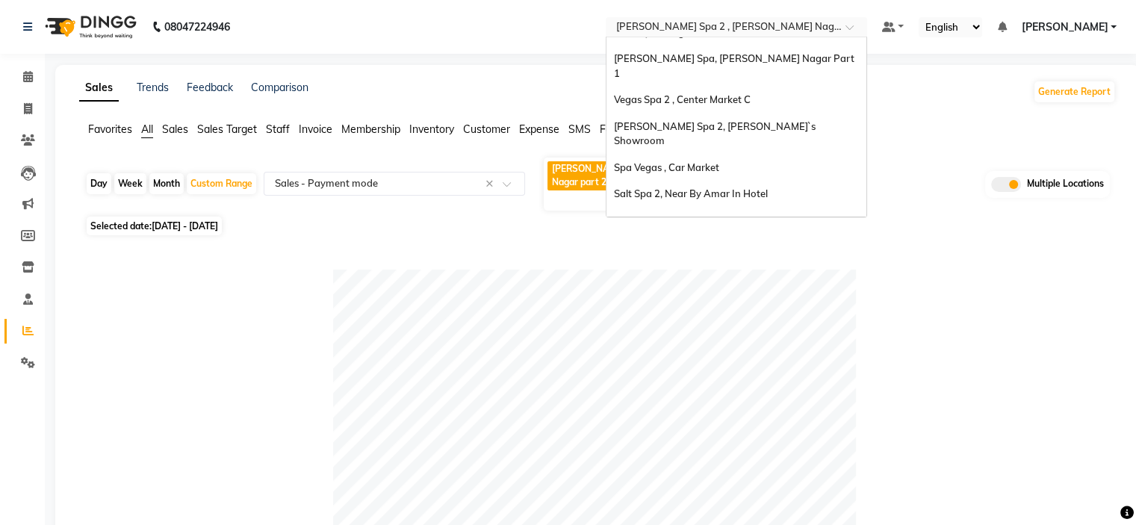
scroll to position [64, 0]
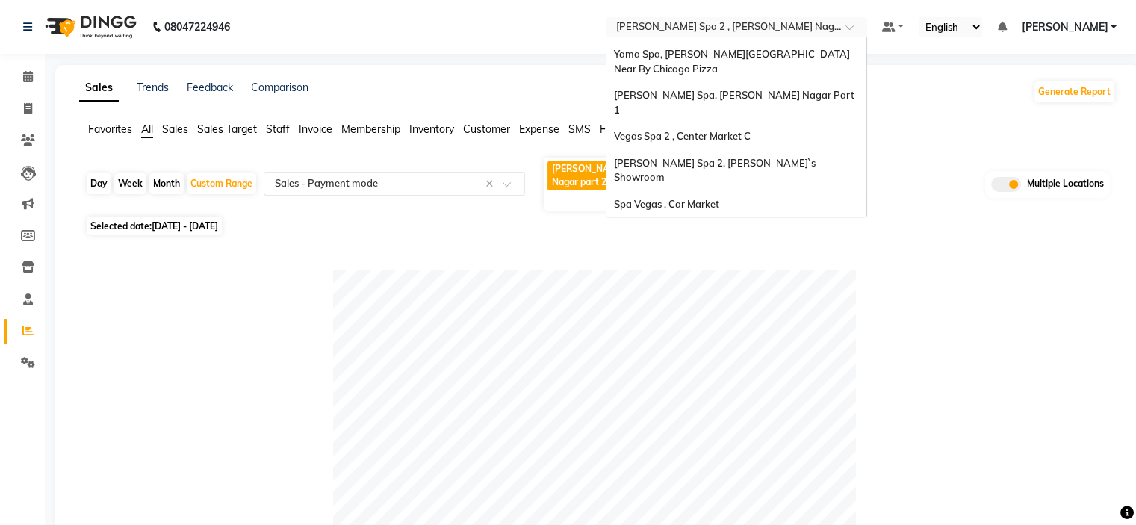
click at [726, 224] on span "Salt Spa 2, Near By Amar In Hotel" at bounding box center [691, 230] width 154 height 12
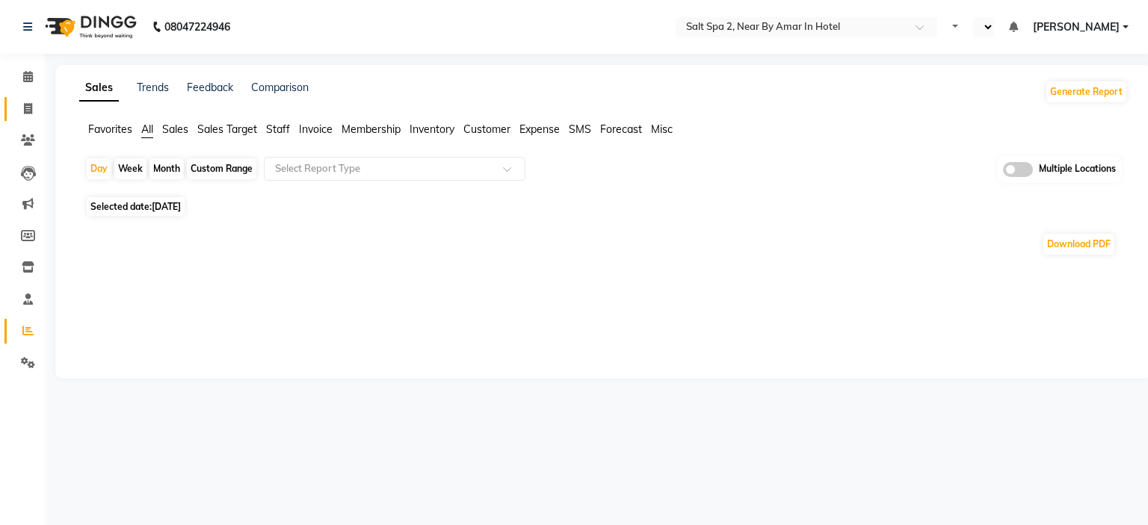
select select "en"
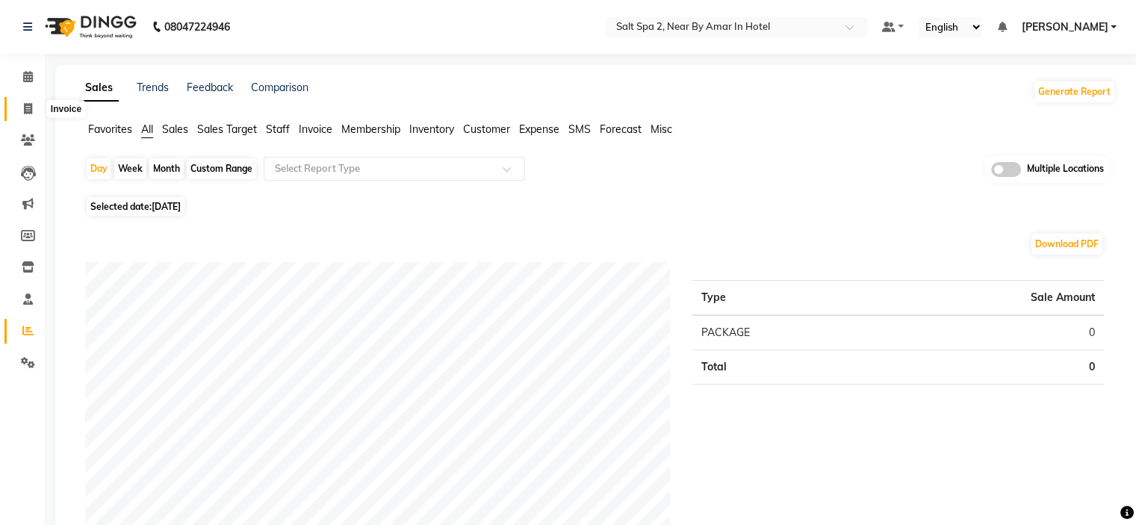
click at [22, 111] on span at bounding box center [28, 109] width 26 height 17
select select "service"
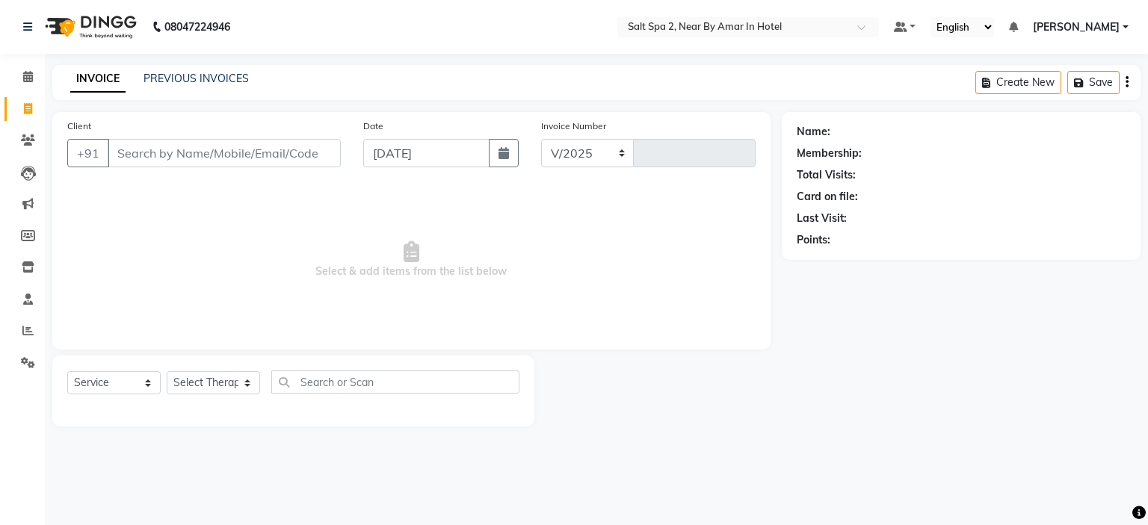
select select "7609"
type input "1906"
click at [212, 150] on input "Client" at bounding box center [224, 153] width 233 height 28
type input "9818988204"
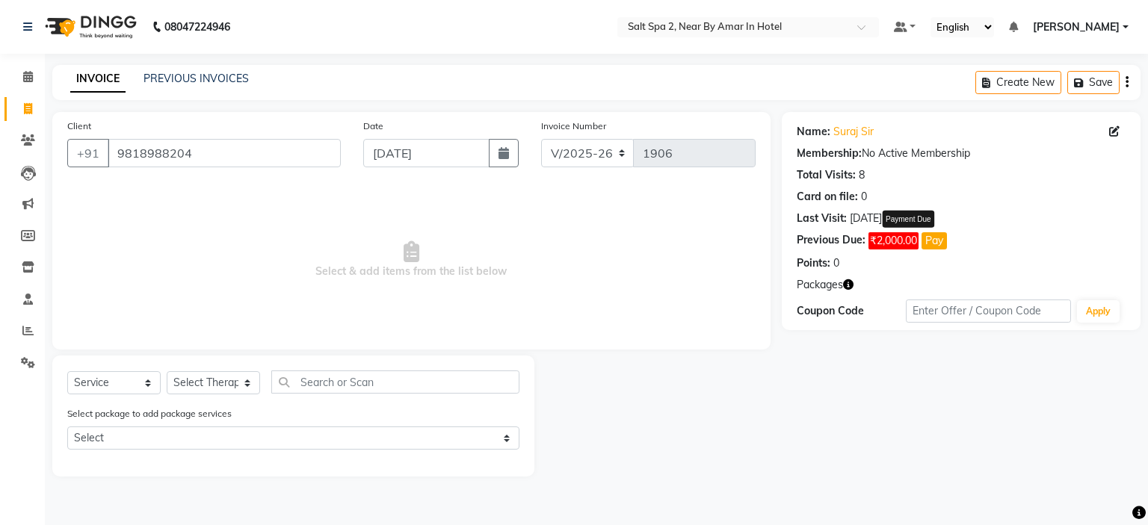
click at [935, 241] on button "Pay" at bounding box center [933, 240] width 25 height 17
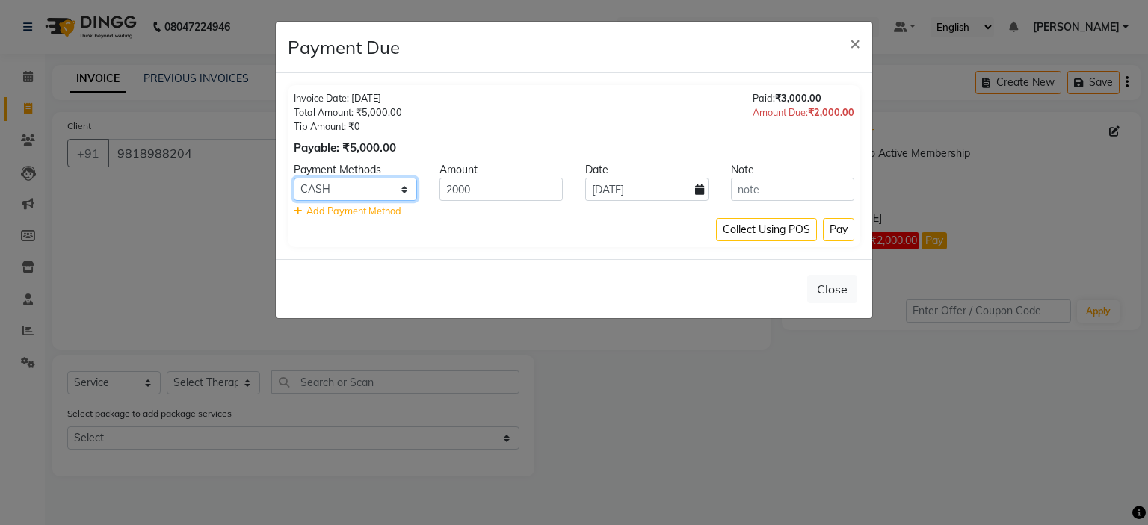
click at [396, 193] on select "CARD UPI CASH Bank" at bounding box center [355, 189] width 123 height 23
select select "8"
click at [294, 178] on select "CARD UPI CASH Bank" at bounding box center [355, 189] width 123 height 23
click at [843, 232] on button "Pay" at bounding box center [838, 229] width 31 height 23
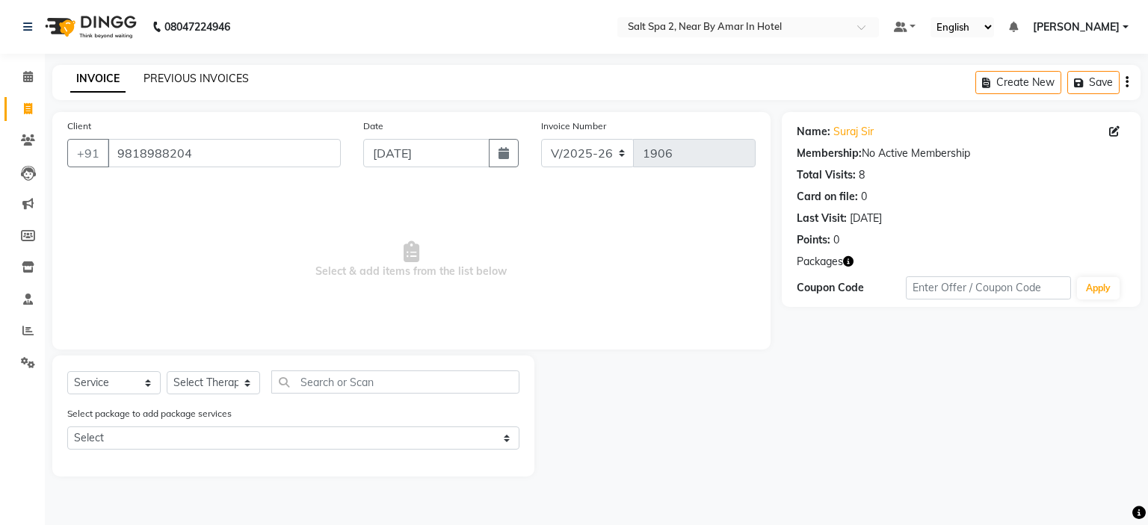
click at [202, 82] on link "PREVIOUS INVOICES" at bounding box center [195, 78] width 105 height 13
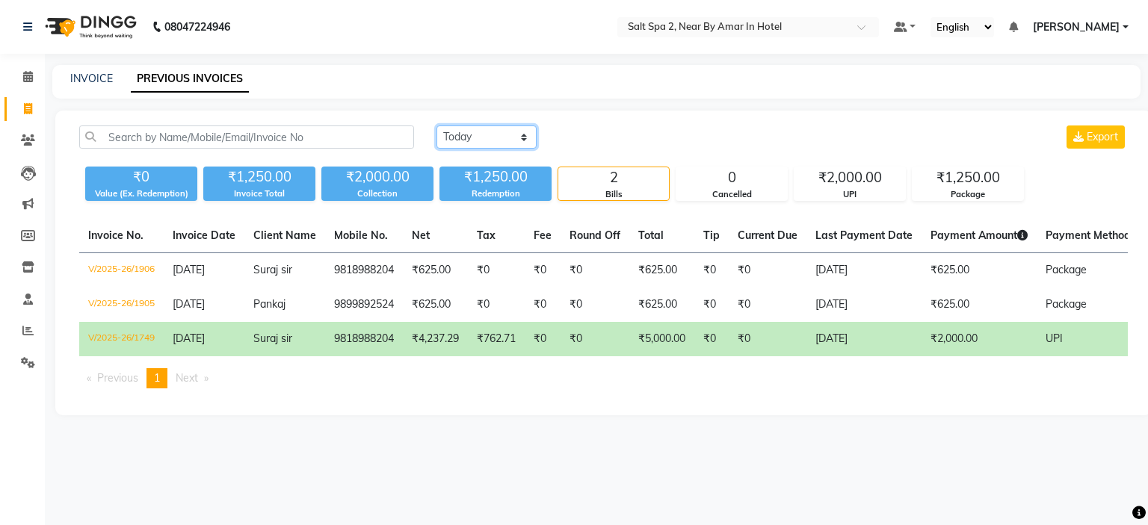
click at [511, 132] on select "[DATE] [DATE] Custom Range" at bounding box center [486, 137] width 100 height 23
select select "yesterday"
click at [436, 126] on select "[DATE] [DATE] Custom Range" at bounding box center [486, 137] width 100 height 23
